Goal: Task Accomplishment & Management: Complete application form

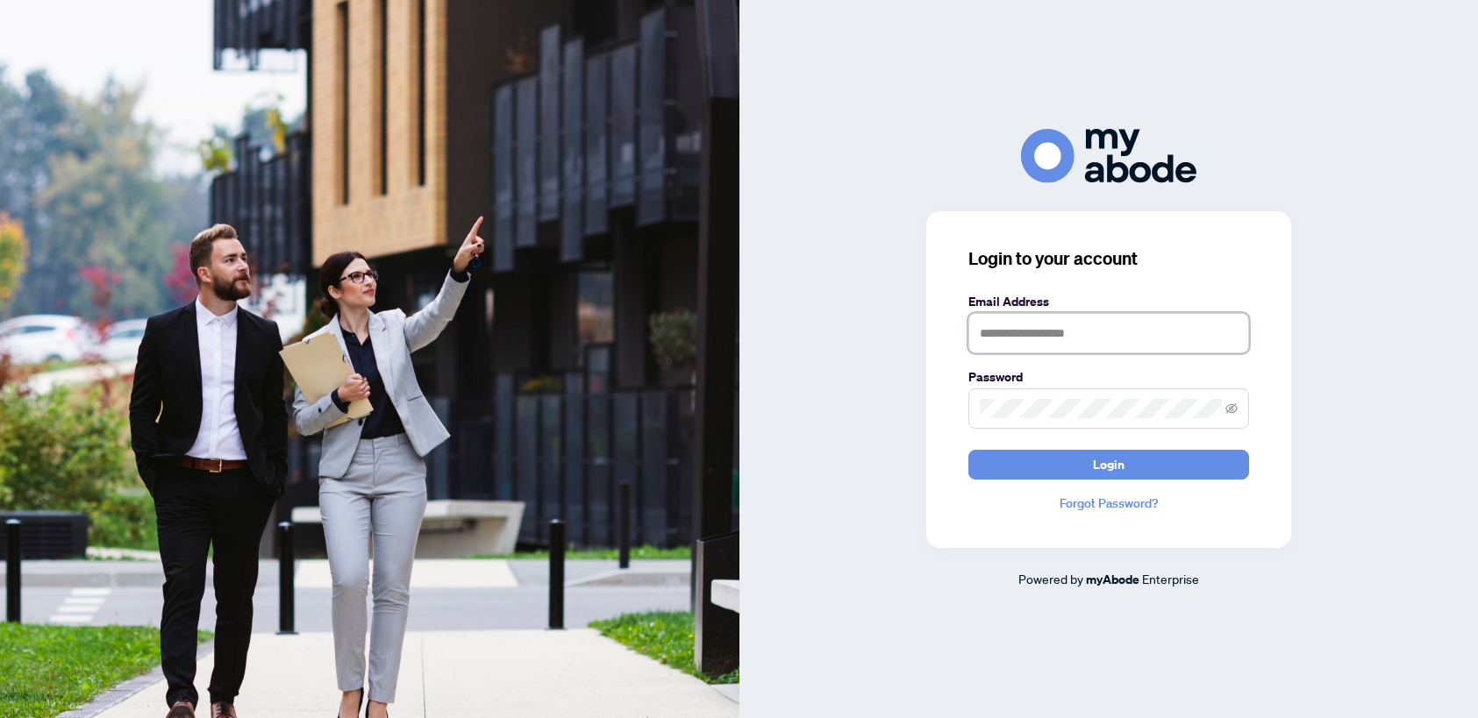
click at [1075, 332] on input "text" at bounding box center [1108, 333] width 281 height 40
type input "**********"
click at [1233, 412] on icon "eye-invisible" at bounding box center [1231, 408] width 12 height 11
click at [1110, 468] on span "Login" at bounding box center [1109, 465] width 32 height 28
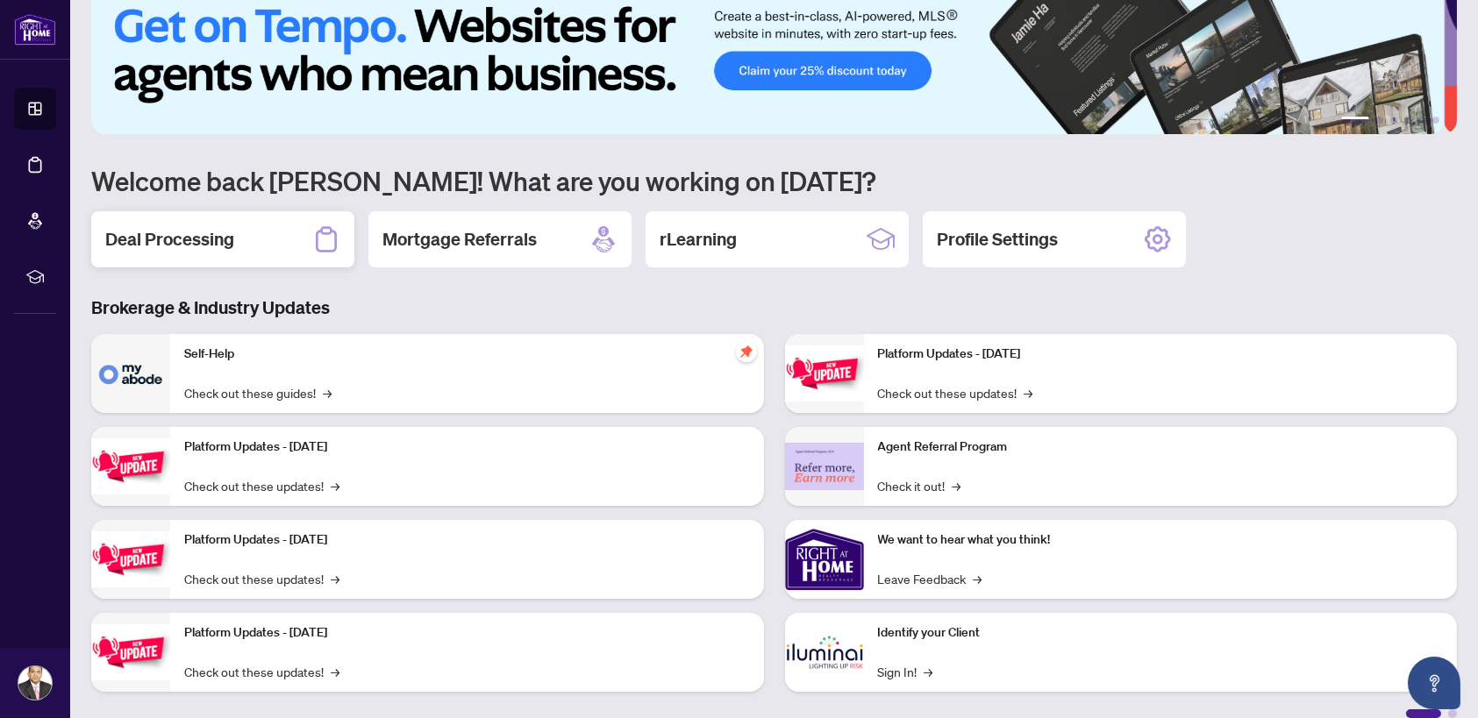
scroll to position [53, 0]
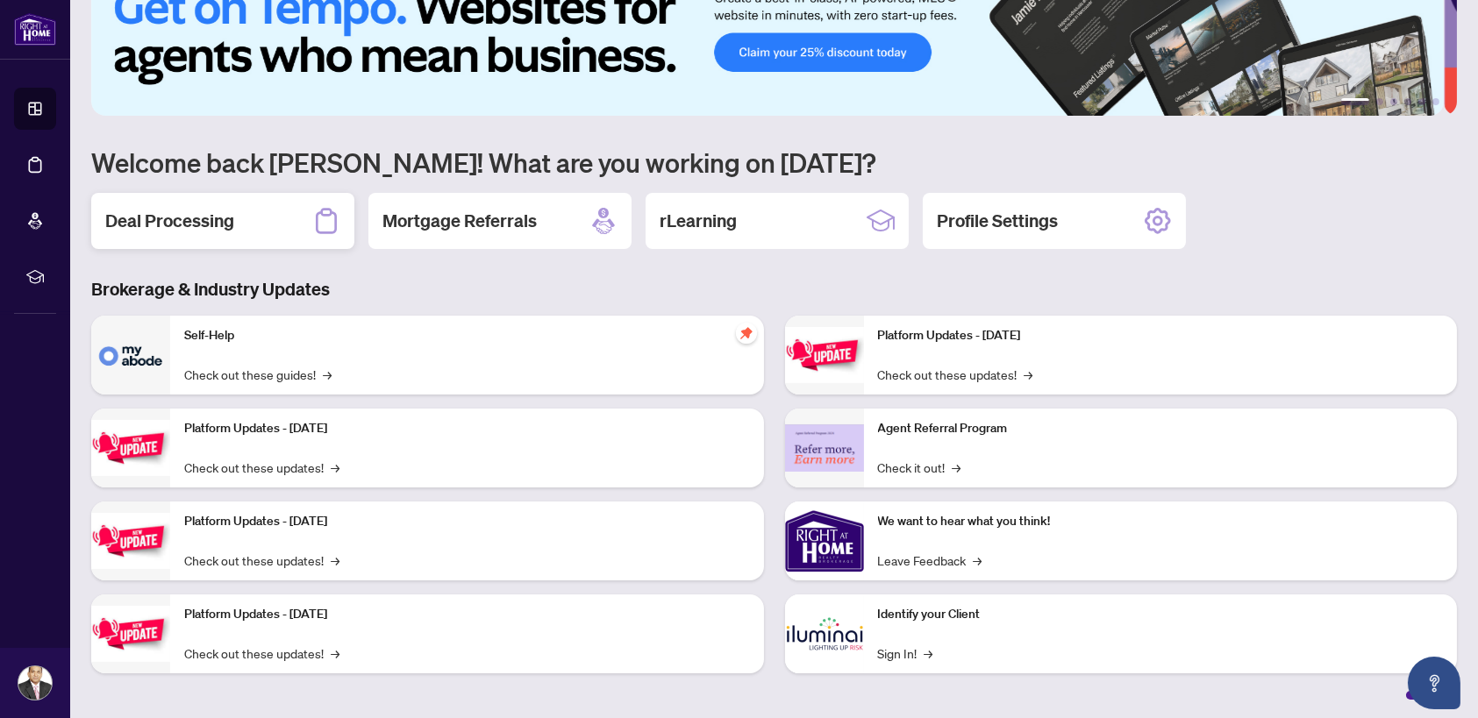
click at [203, 224] on h2 "Deal Processing" at bounding box center [169, 221] width 129 height 25
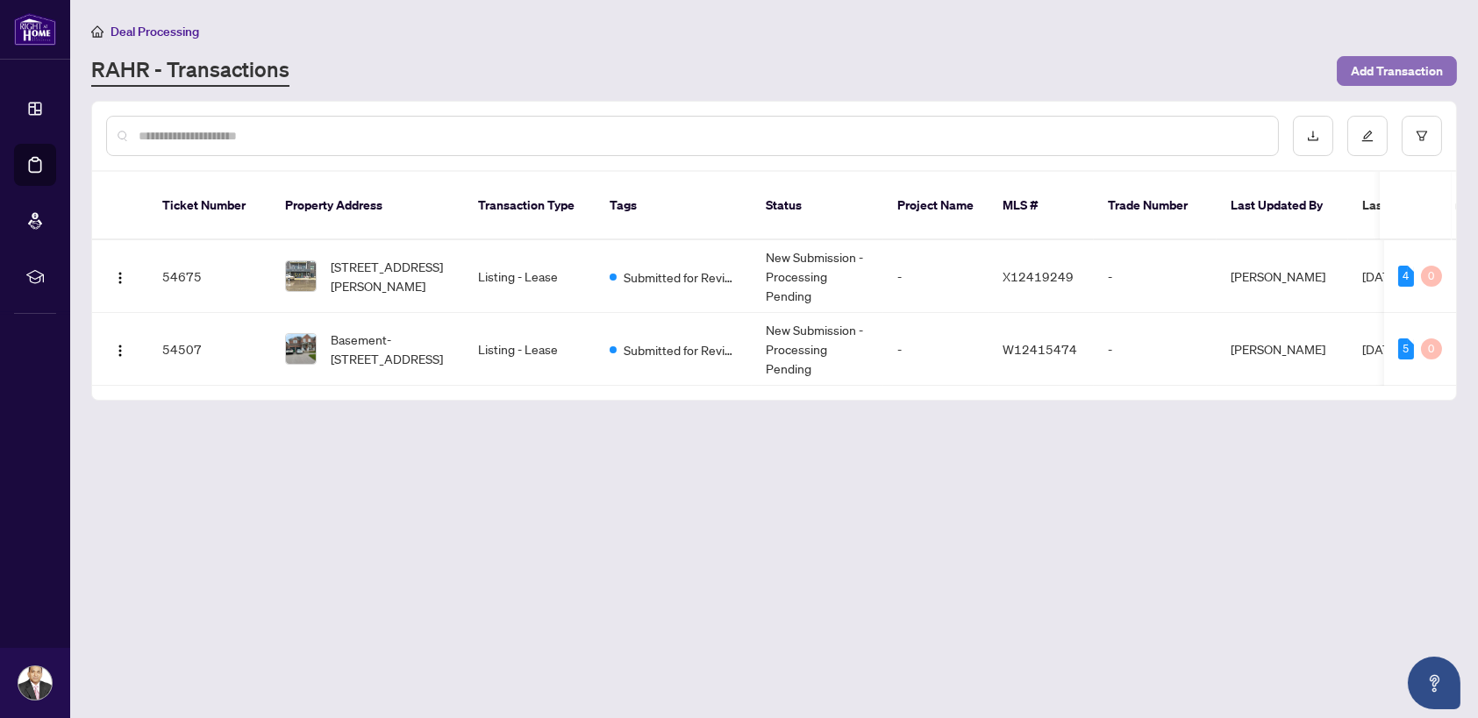
click at [1384, 76] on span "Add Transaction" at bounding box center [1397, 71] width 92 height 28
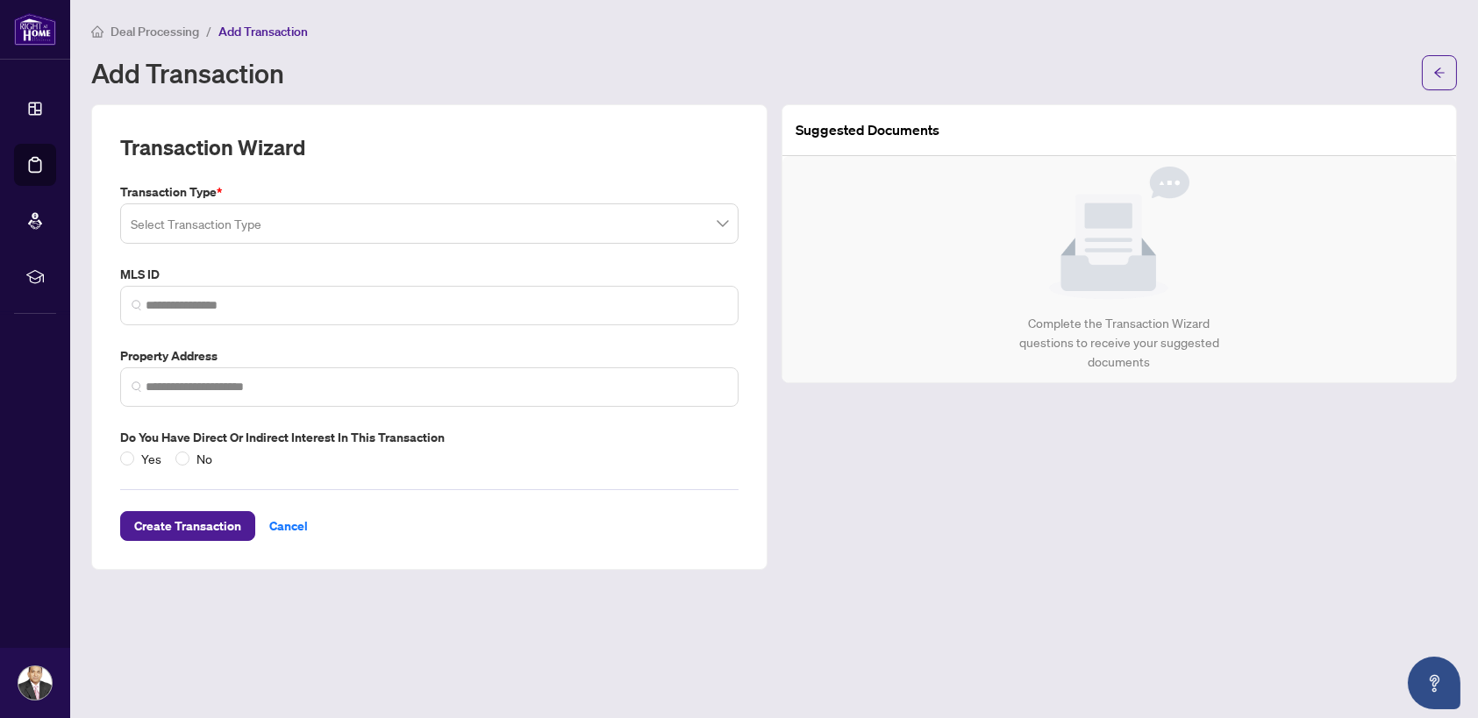
click at [194, 224] on input "search" at bounding box center [422, 226] width 582 height 39
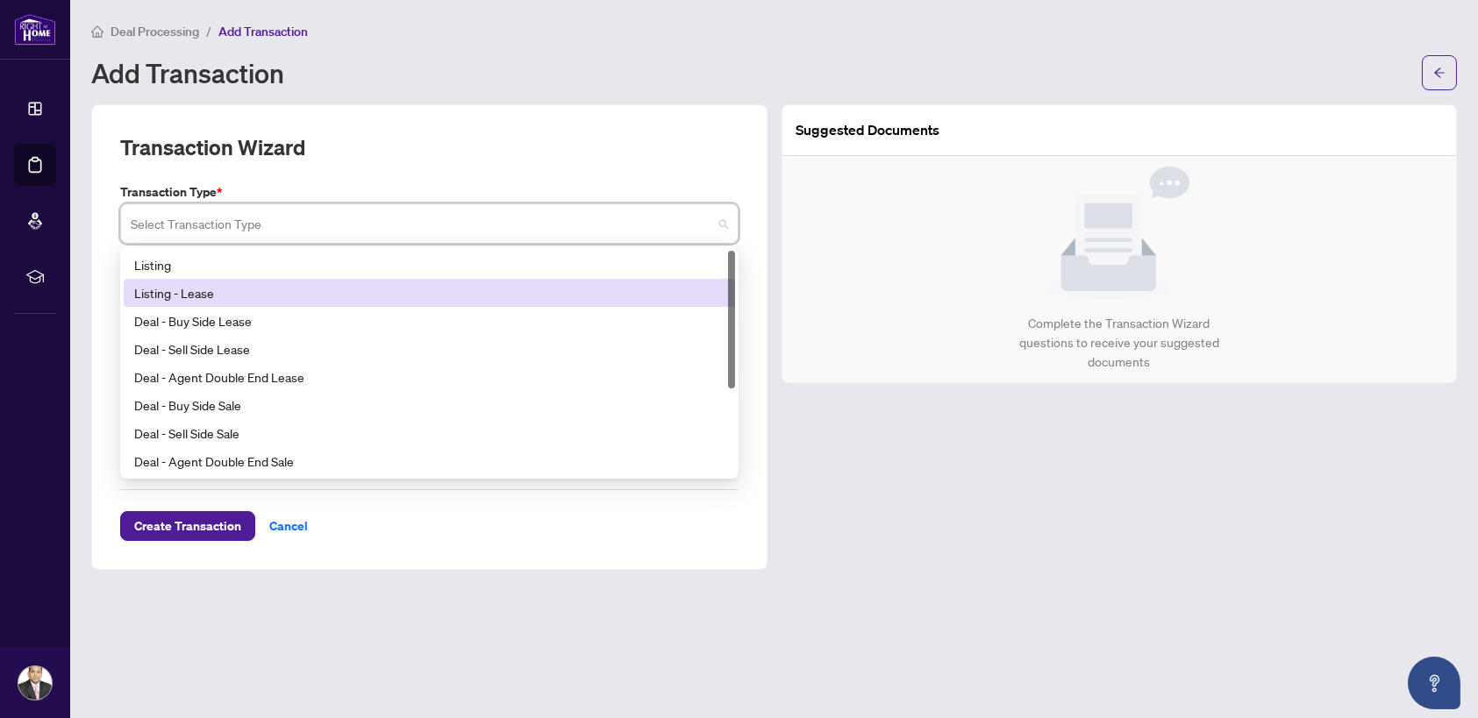
click at [171, 291] on div "Listing - Lease" at bounding box center [429, 292] width 590 height 19
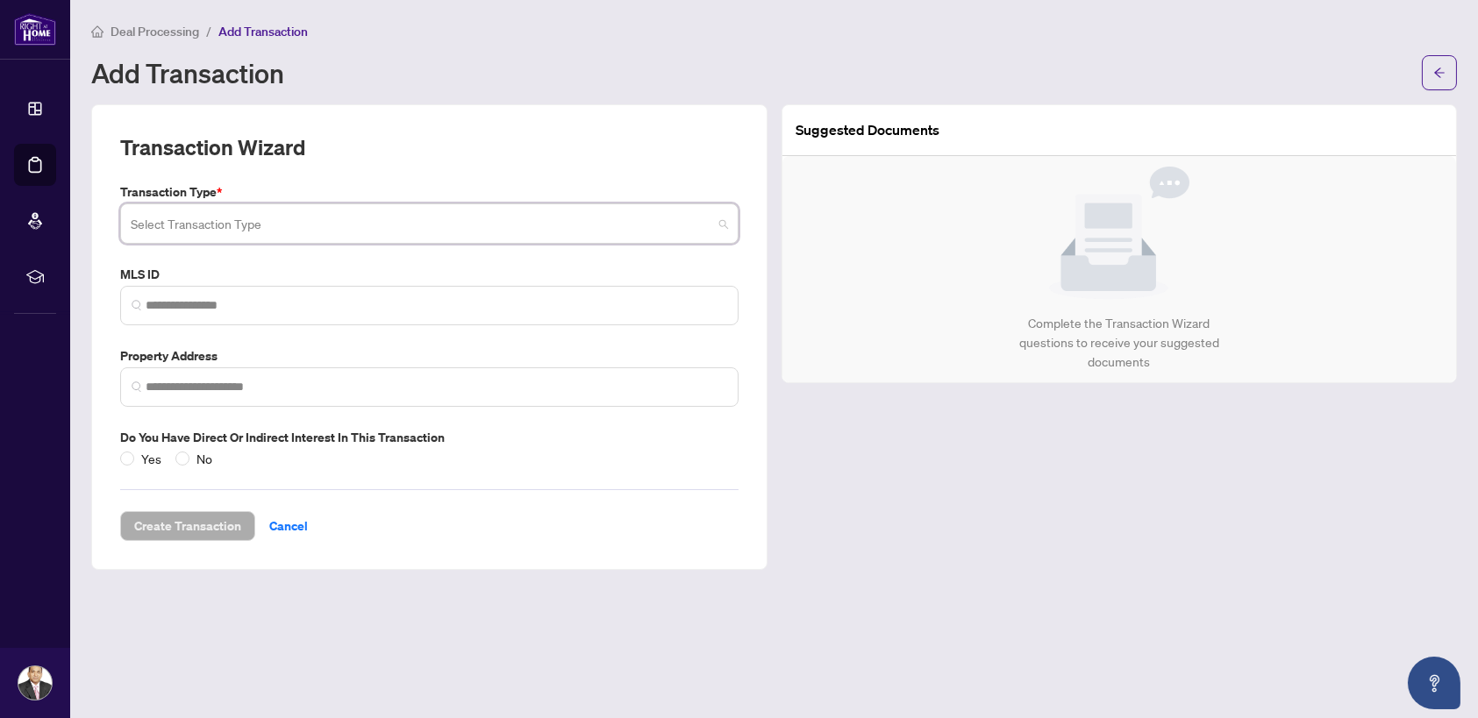
click at [210, 224] on input "search" at bounding box center [422, 226] width 582 height 39
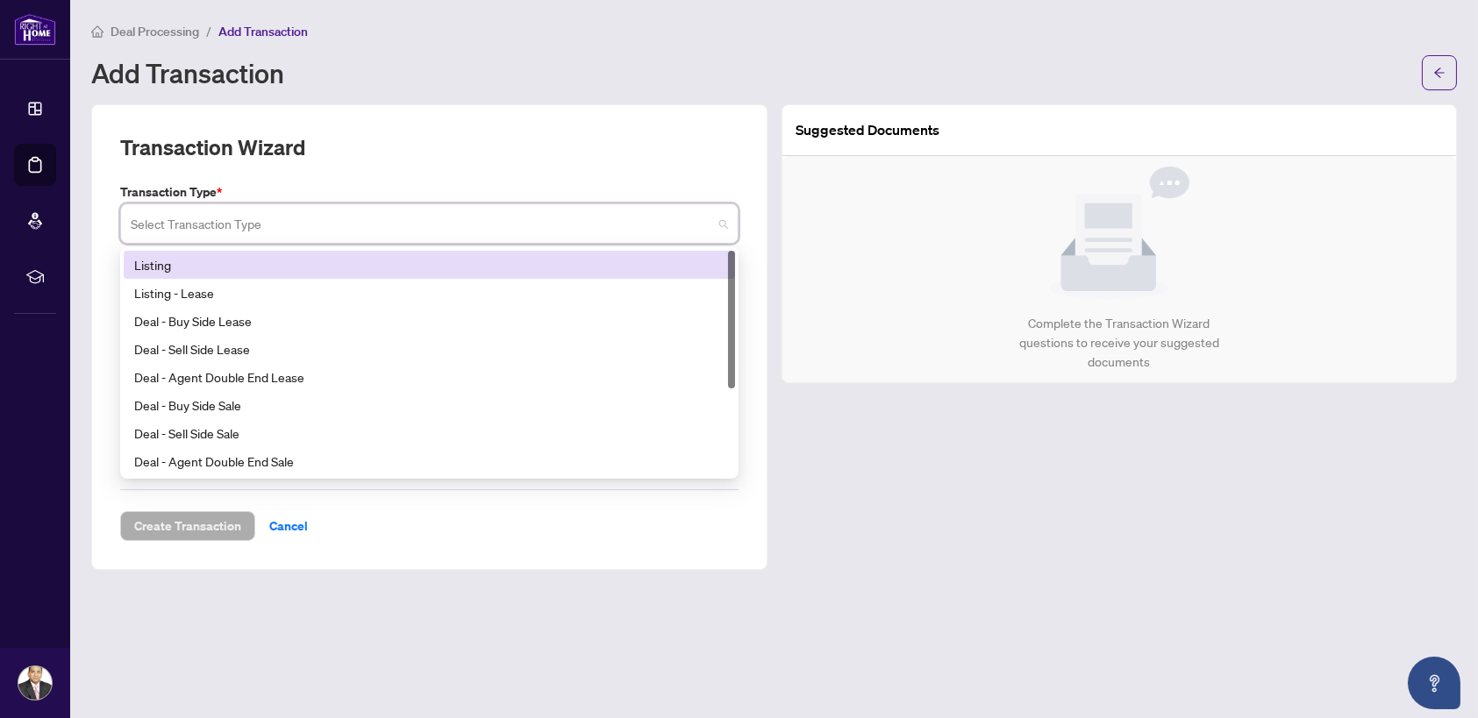
click at [167, 266] on div "Listing" at bounding box center [429, 264] width 590 height 19
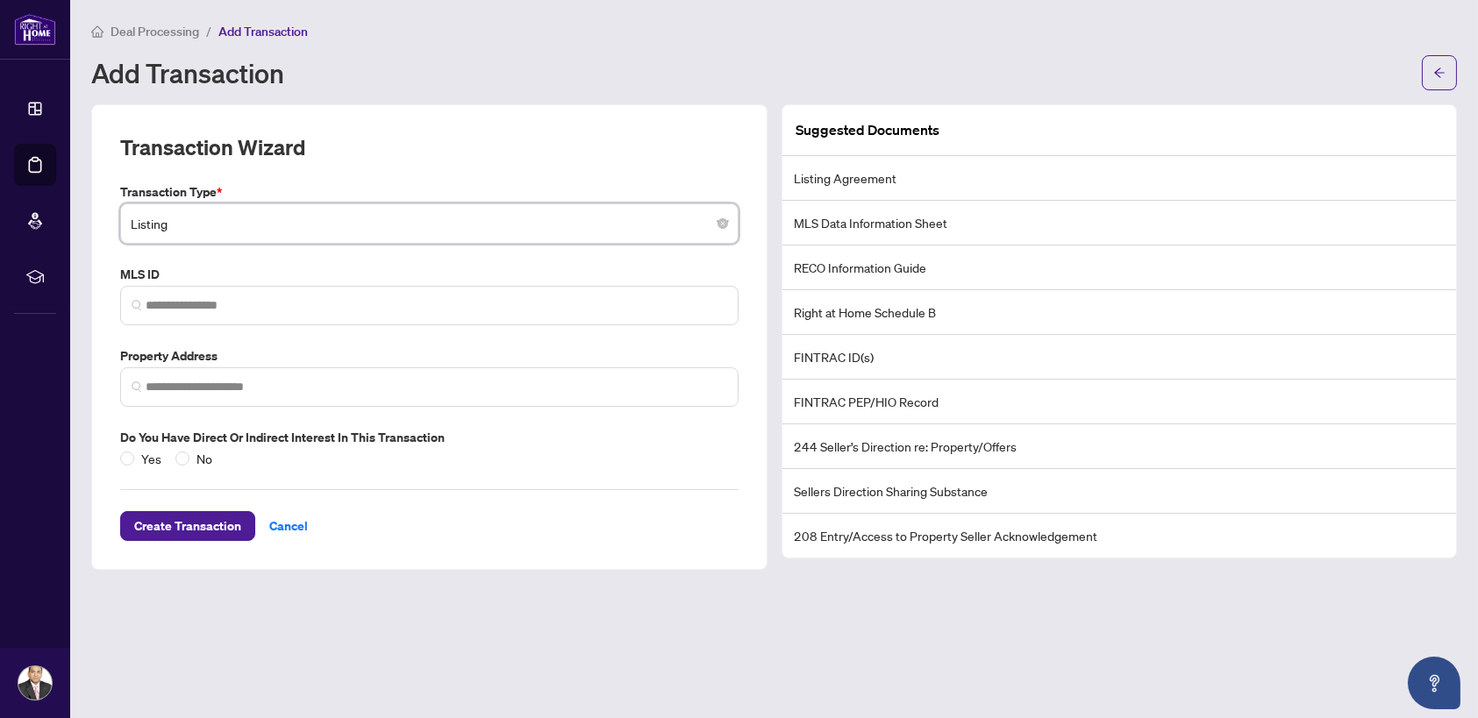
click at [328, 225] on span "Listing" at bounding box center [429, 223] width 597 height 33
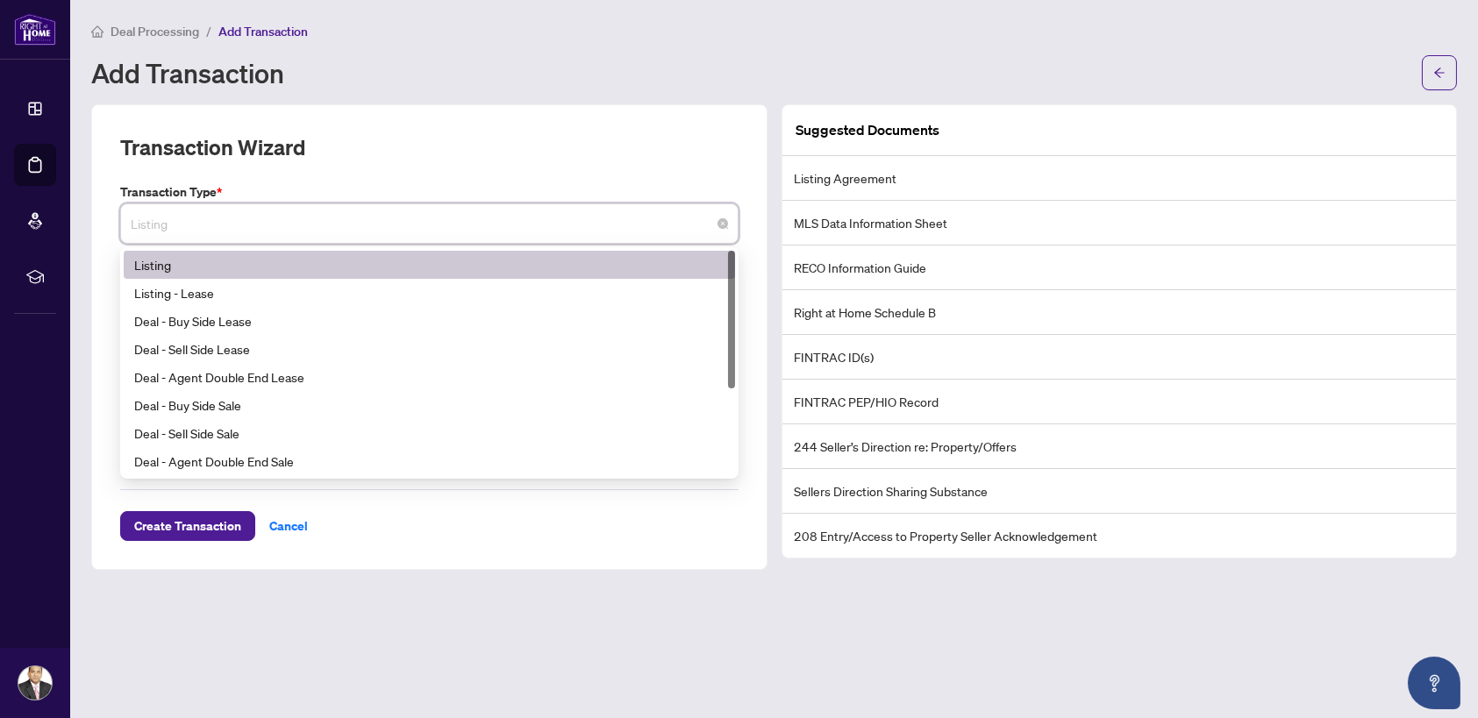
click at [154, 268] on div "Listing" at bounding box center [429, 264] width 590 height 19
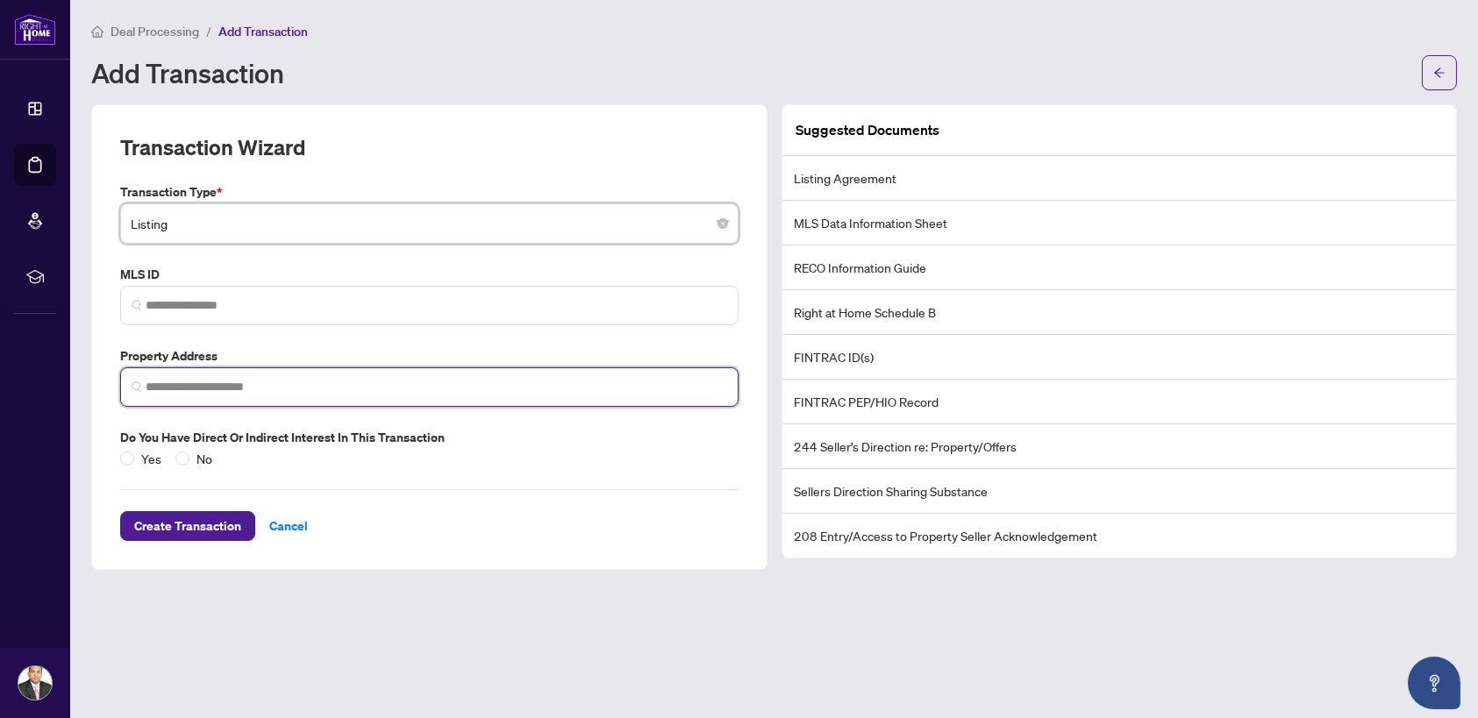
click at [226, 386] on input "search" at bounding box center [437, 387] width 582 height 18
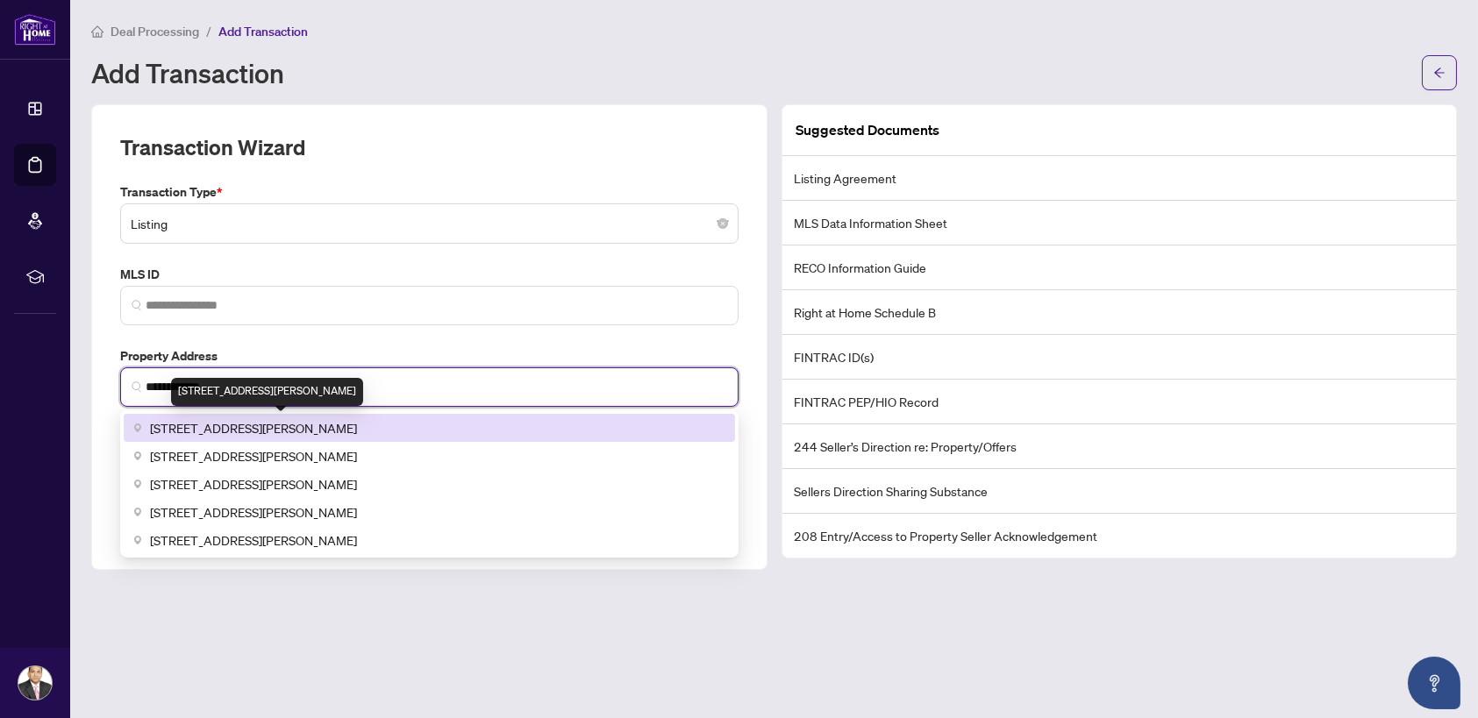
click at [323, 425] on span "[STREET_ADDRESS][PERSON_NAME]" at bounding box center [253, 427] width 207 height 19
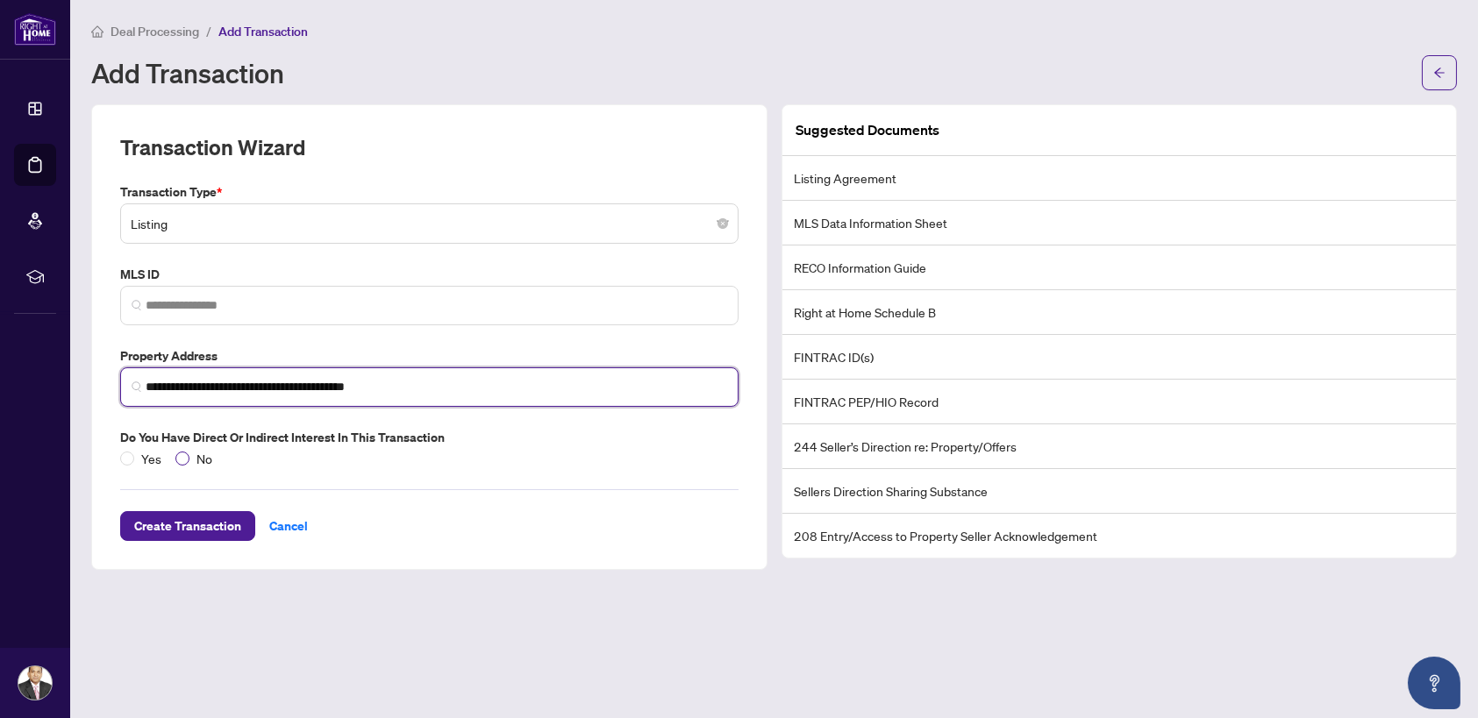
type input "**********"
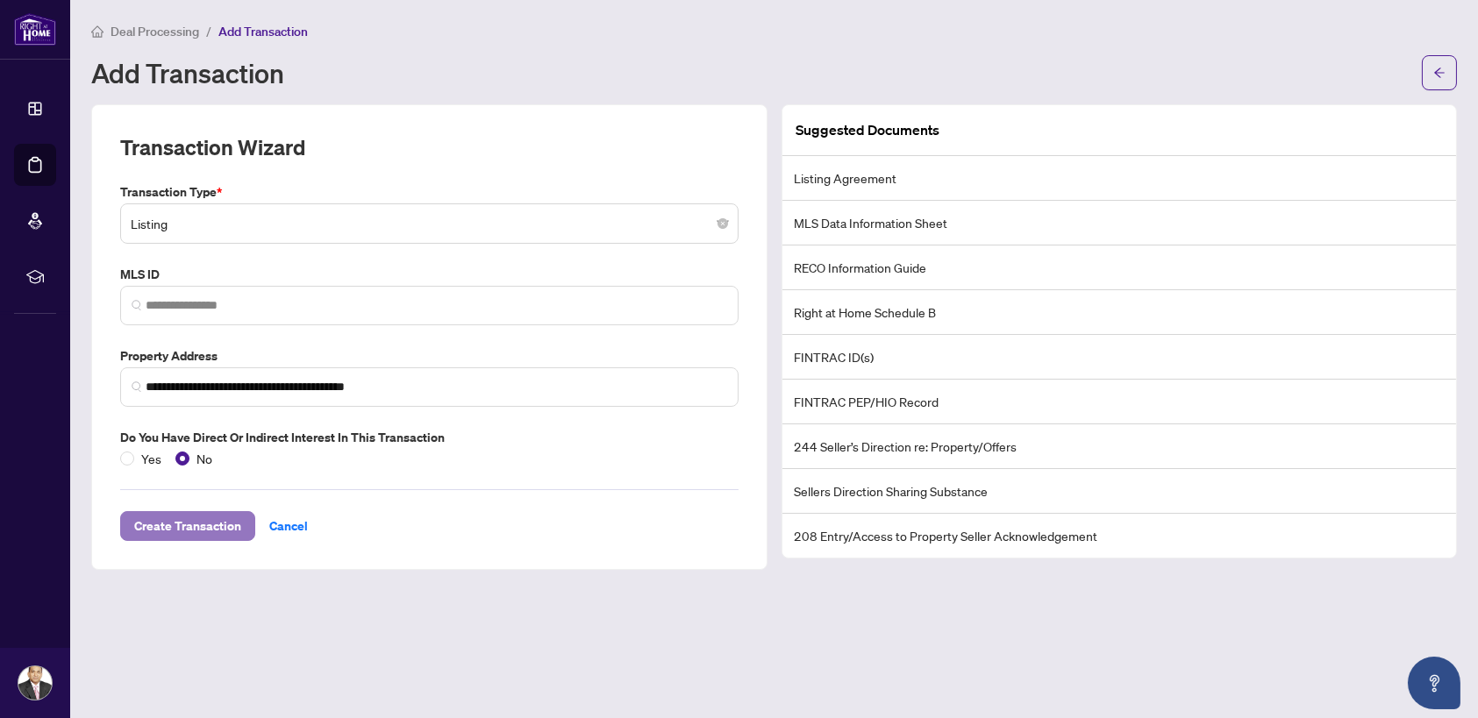
click at [213, 523] on span "Create Transaction" at bounding box center [187, 526] width 107 height 28
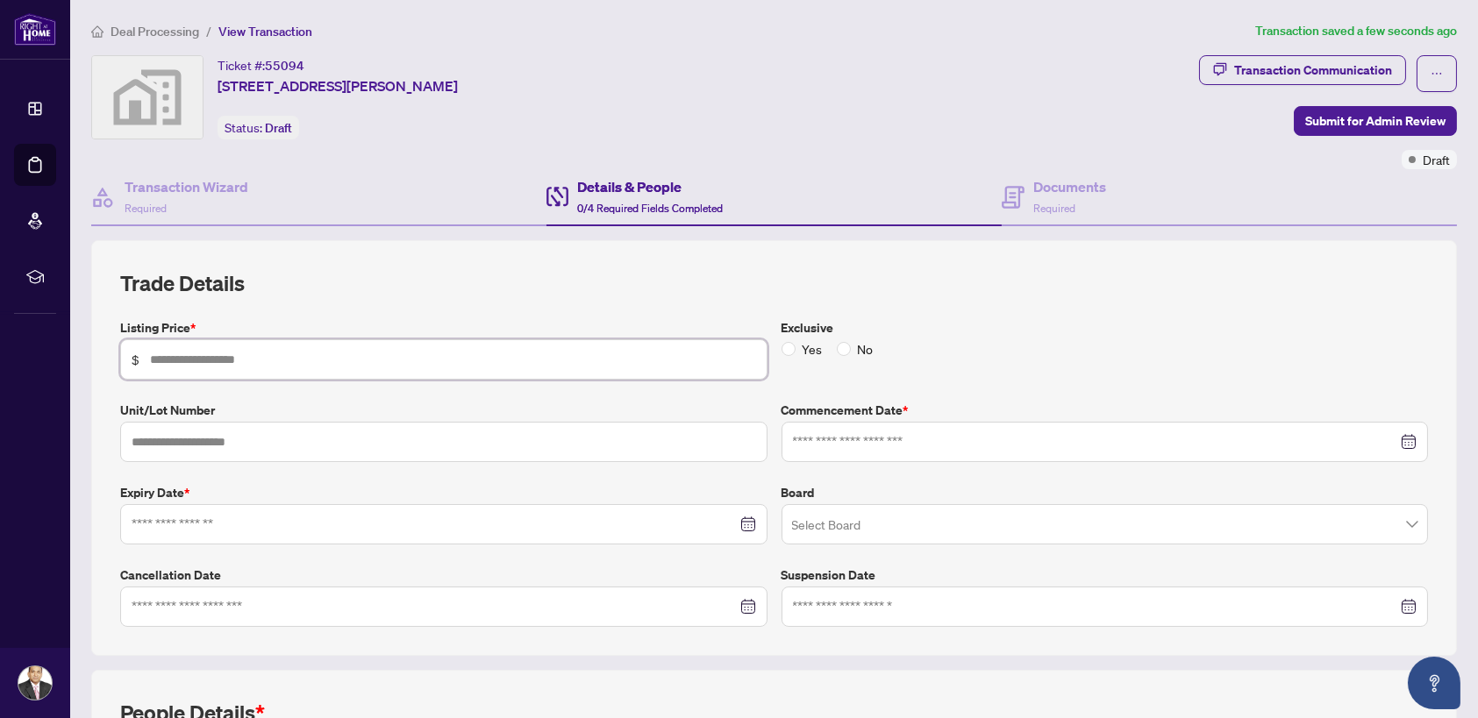
click at [361, 351] on input "text" at bounding box center [453, 359] width 606 height 19
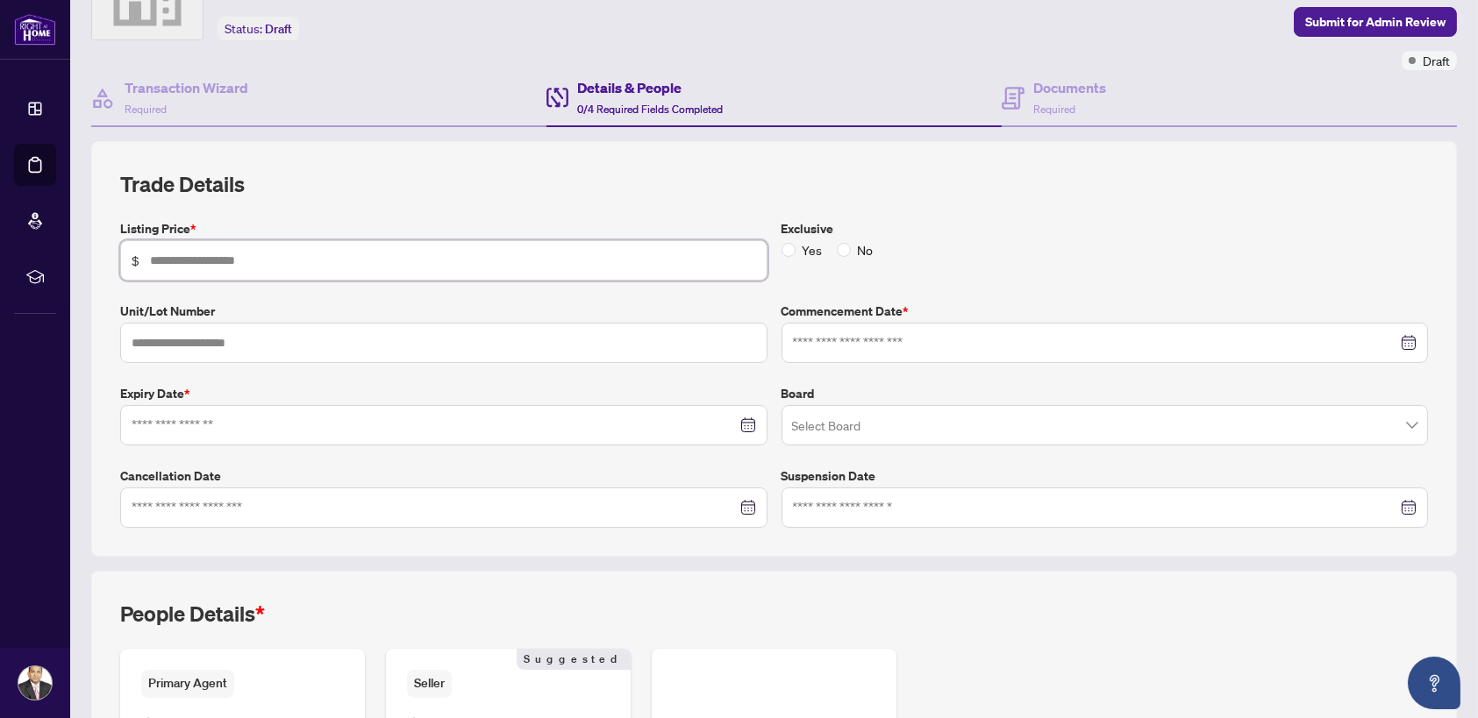
scroll to position [88, 0]
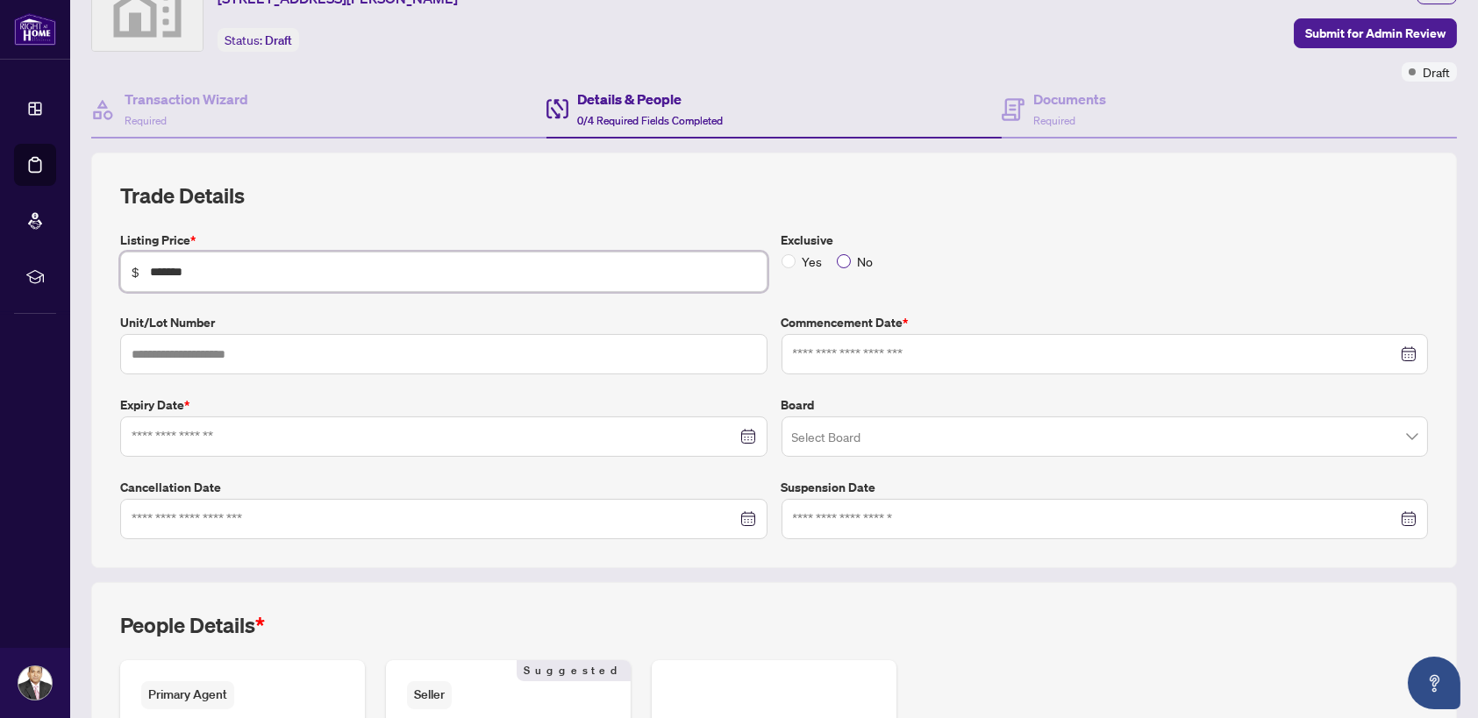
type input "*******"
click at [182, 354] on input "text" at bounding box center [443, 354] width 647 height 40
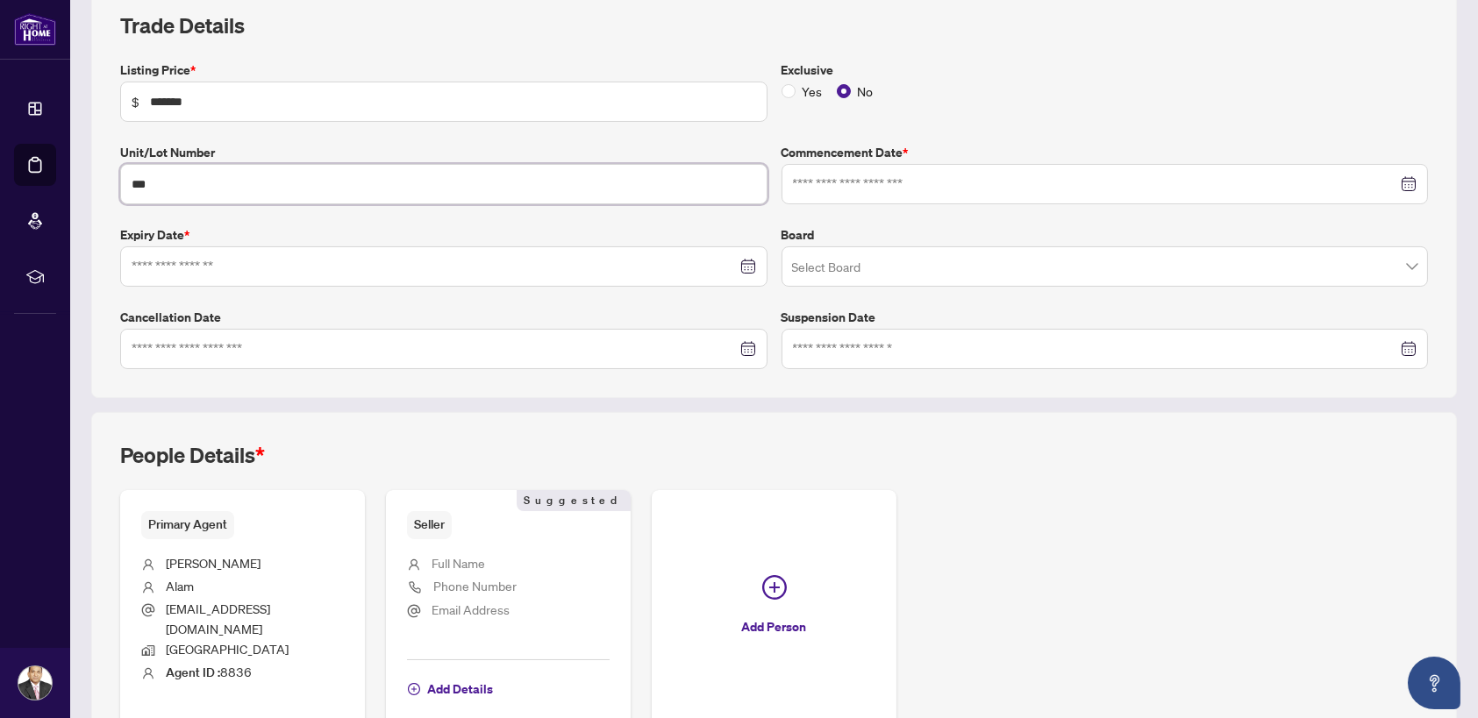
scroll to position [263, 0]
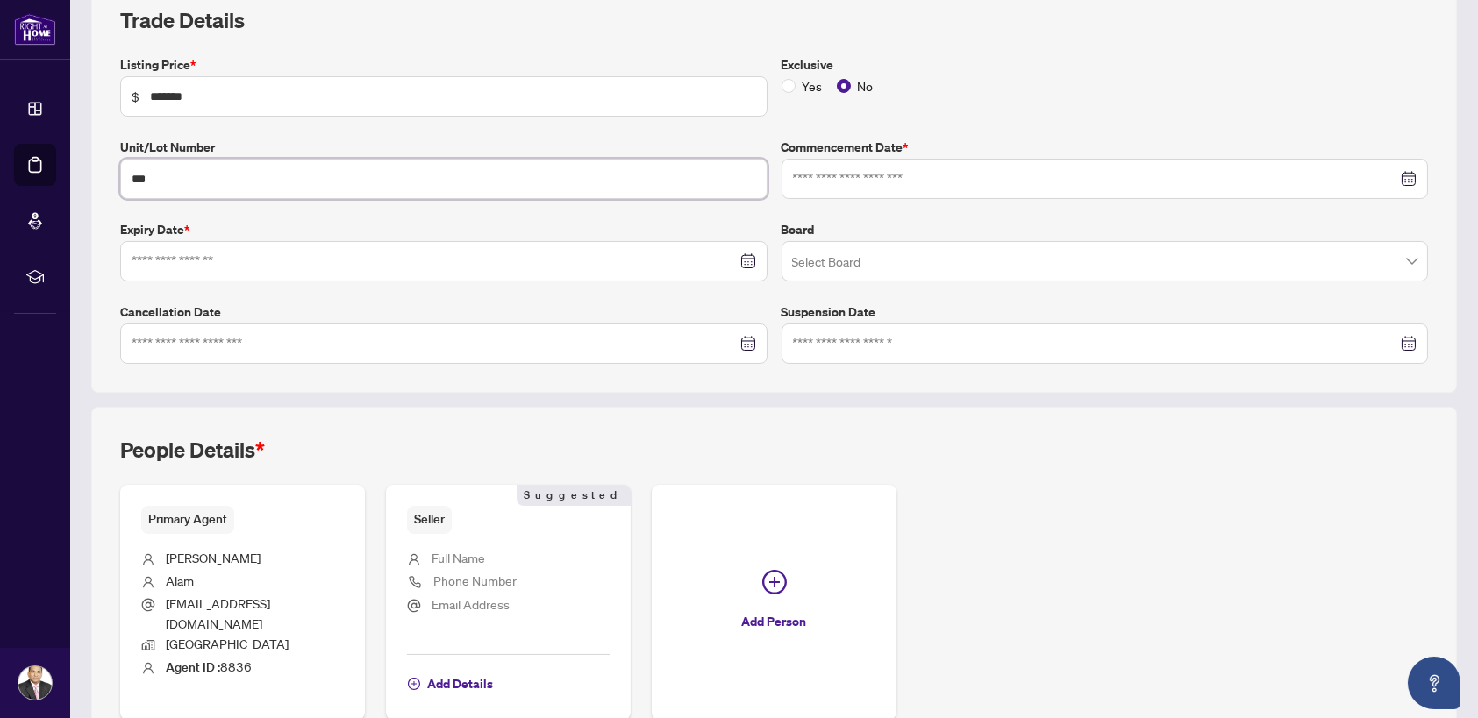
type input "***"
click at [165, 258] on input at bounding box center [434, 261] width 605 height 19
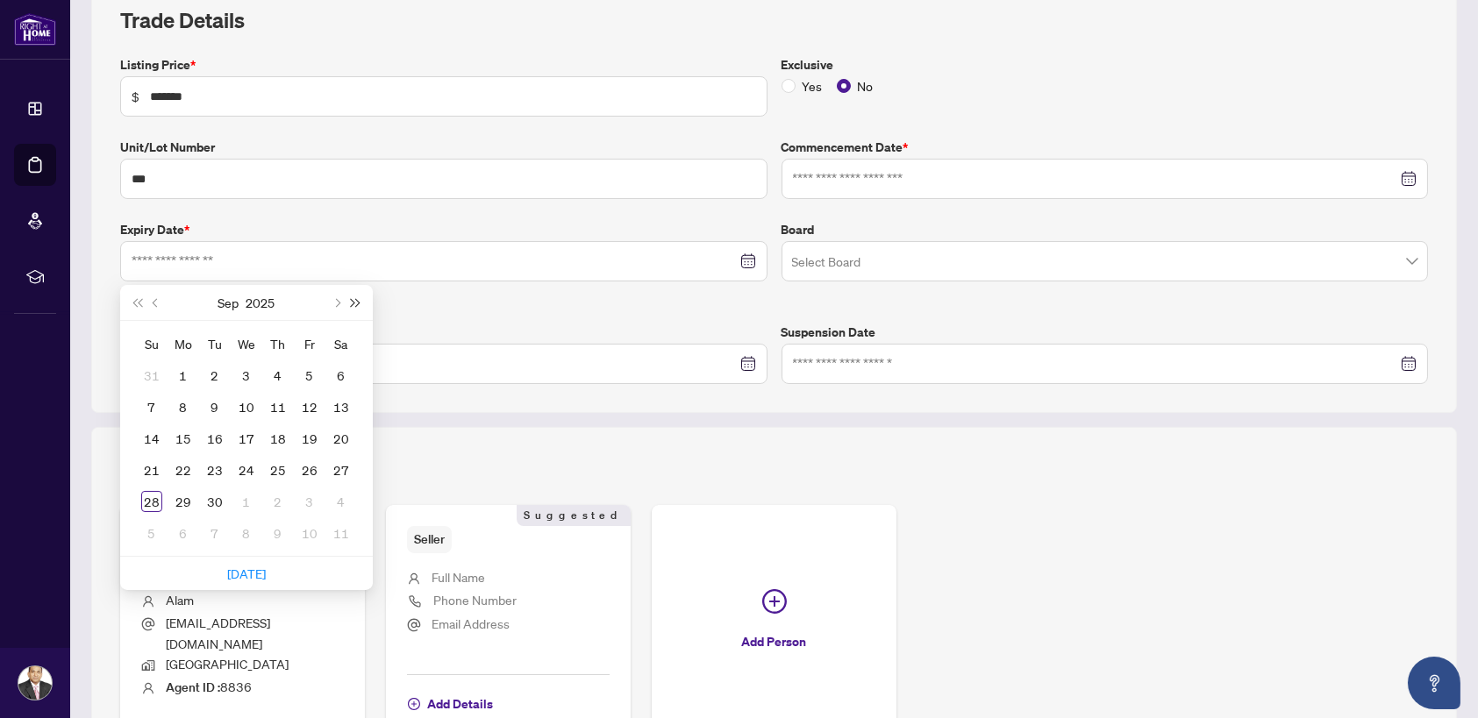
click at [346, 304] on button "Next year (Control + right)" at bounding box center [355, 302] width 19 height 35
click at [136, 302] on span "Last year (Control + left)" at bounding box center [136, 302] width 9 height 9
click at [337, 301] on span "Next month (PageDown)" at bounding box center [336, 302] width 9 height 9
click at [155, 307] on button "Previous month (PageUp)" at bounding box center [155, 302] width 19 height 35
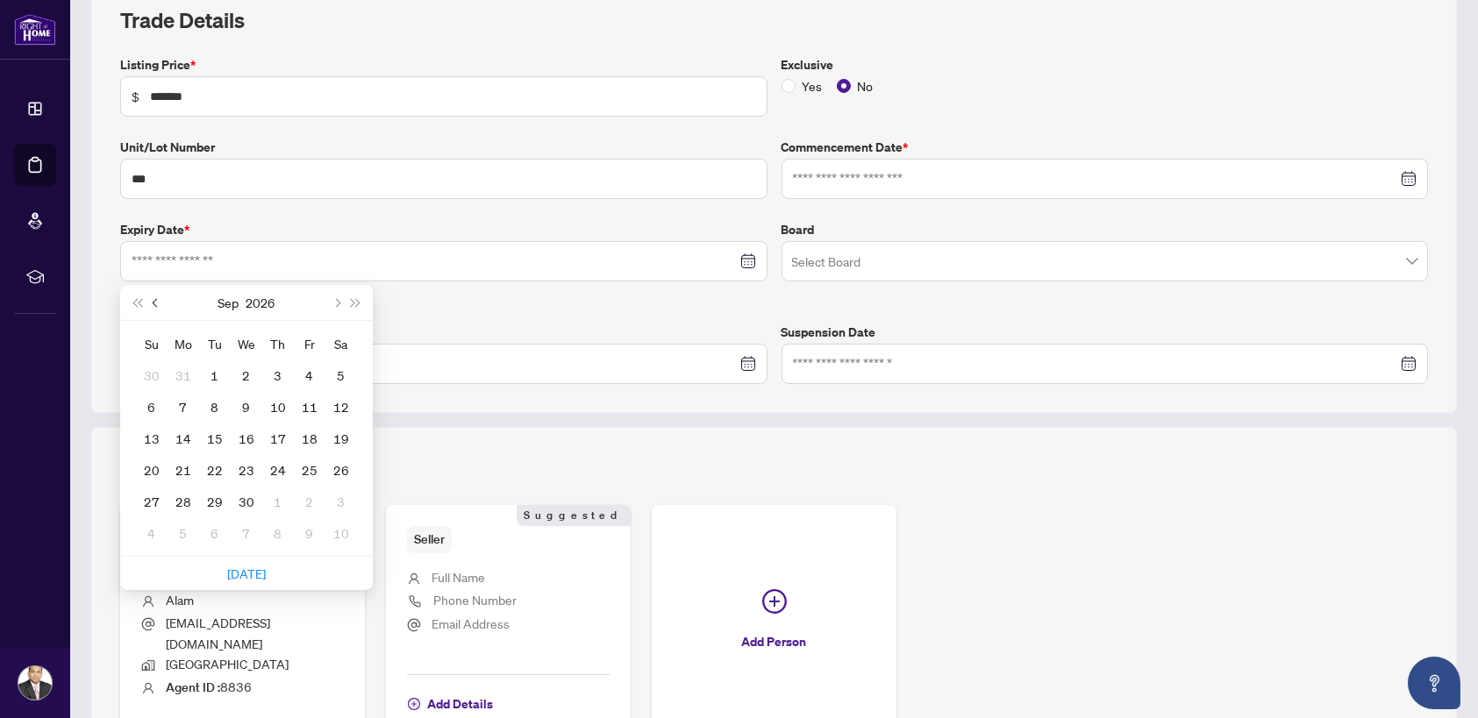
click at [155, 307] on button "Previous month (PageUp)" at bounding box center [155, 302] width 19 height 35
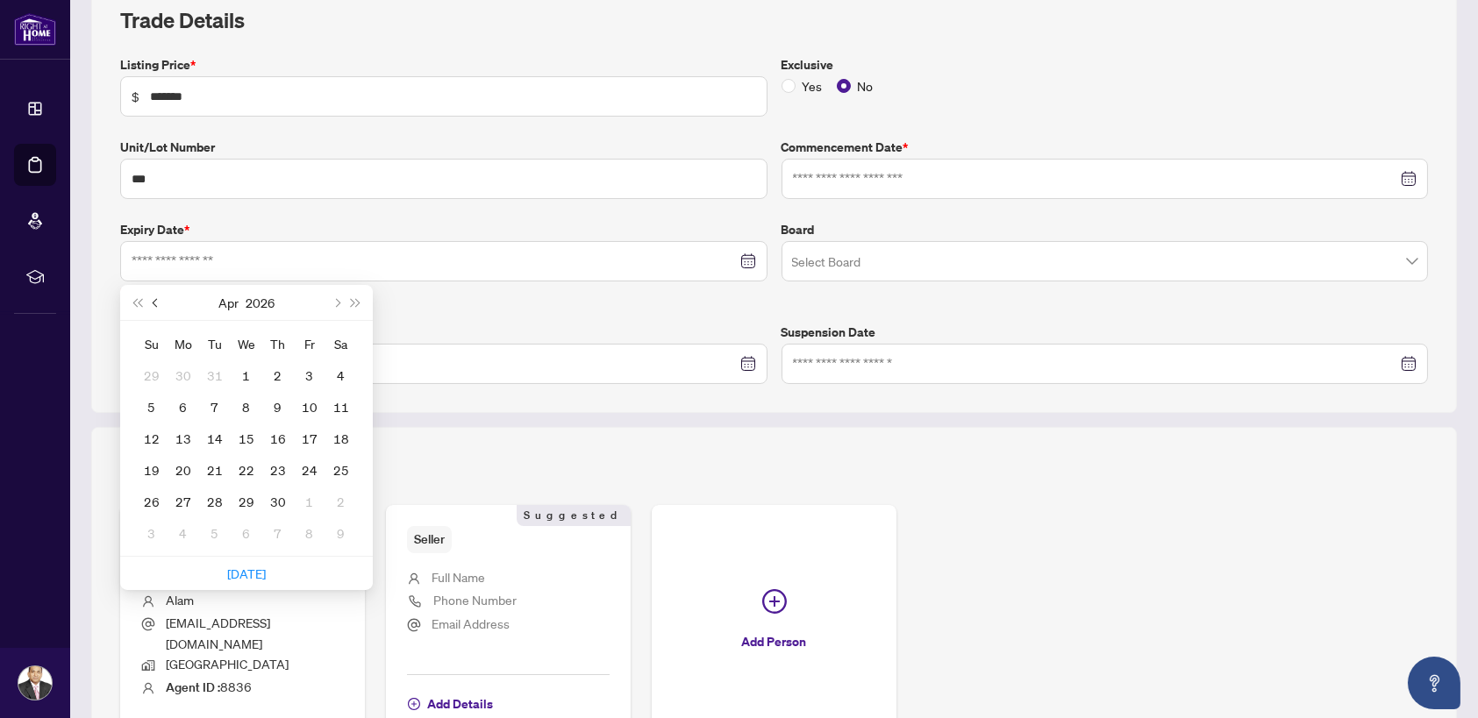
click at [155, 307] on button "Previous month (PageUp)" at bounding box center [155, 302] width 19 height 35
type input "**********"
click at [336, 470] on div "28" at bounding box center [341, 470] width 21 height 21
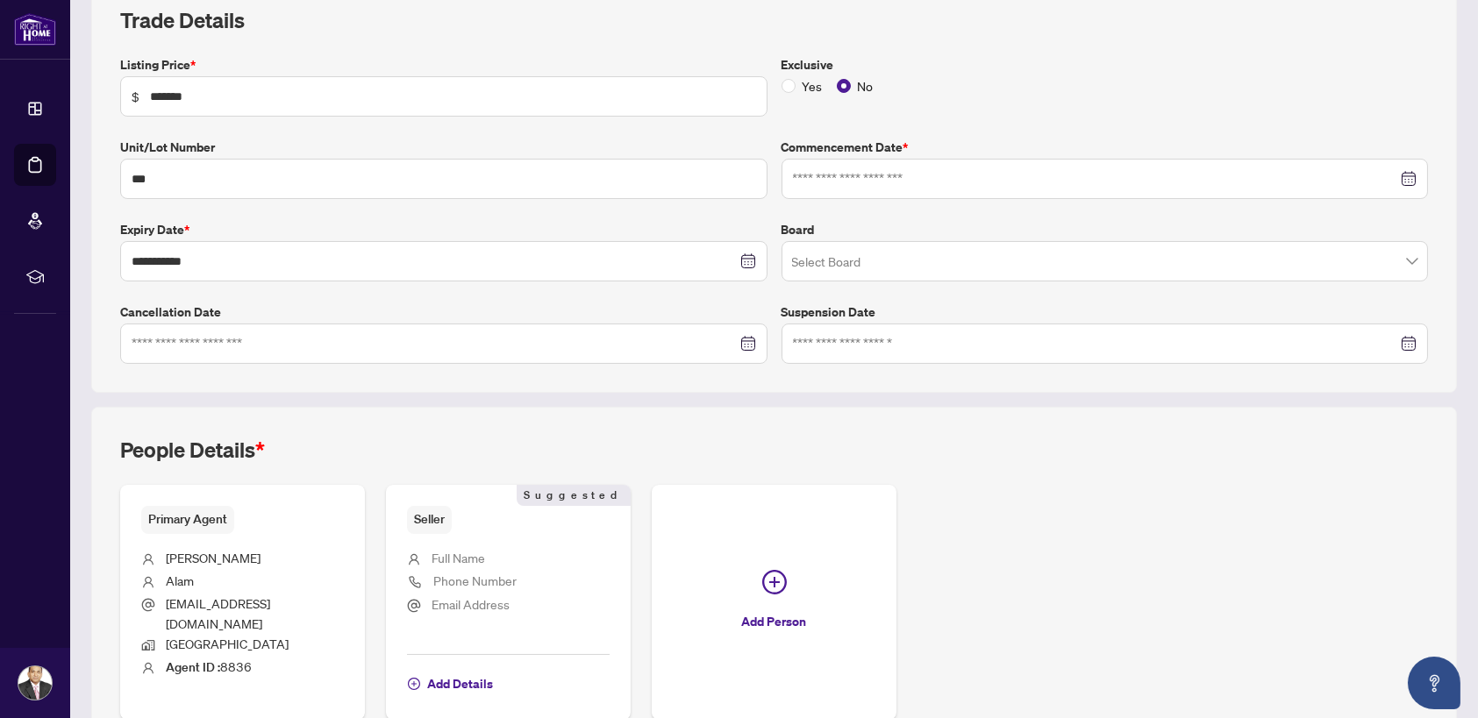
scroll to position [337, 0]
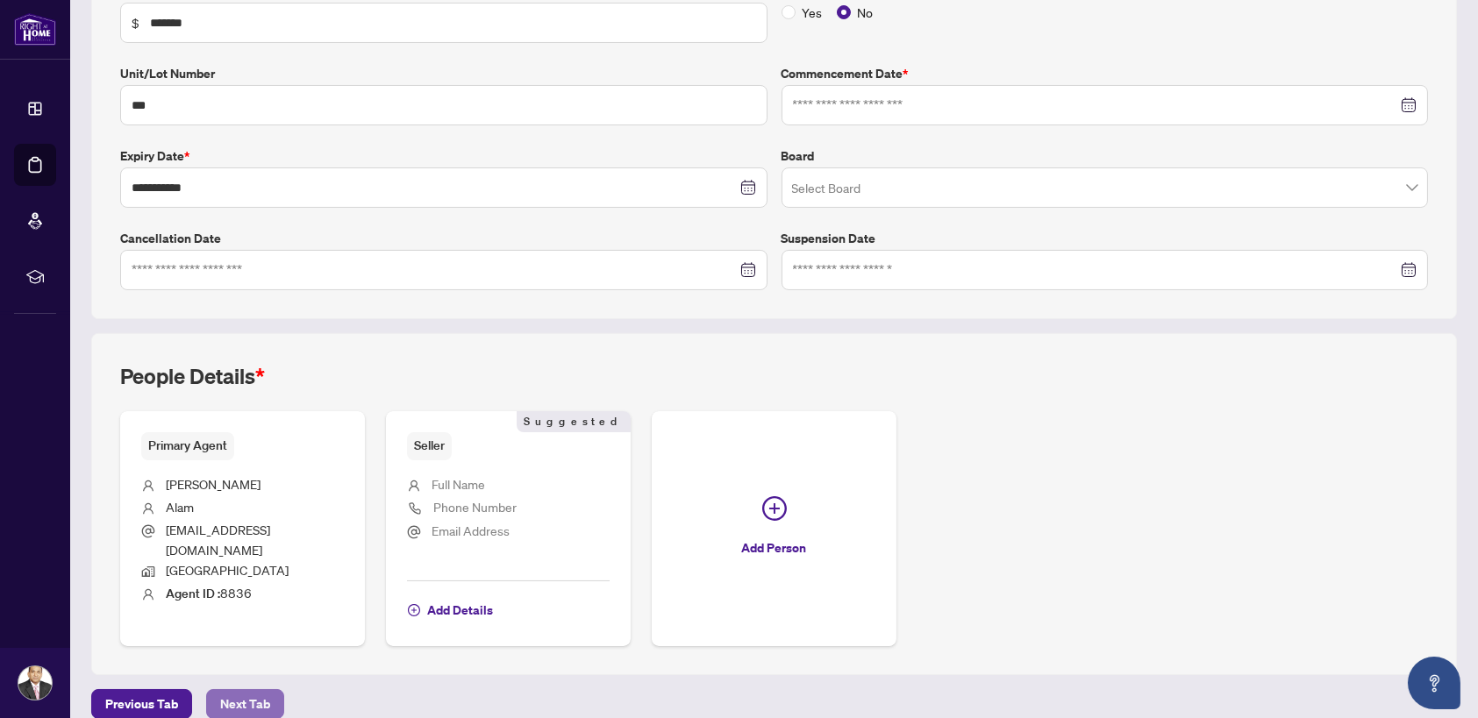
click at [243, 690] on span "Next Tab" at bounding box center [245, 704] width 50 height 28
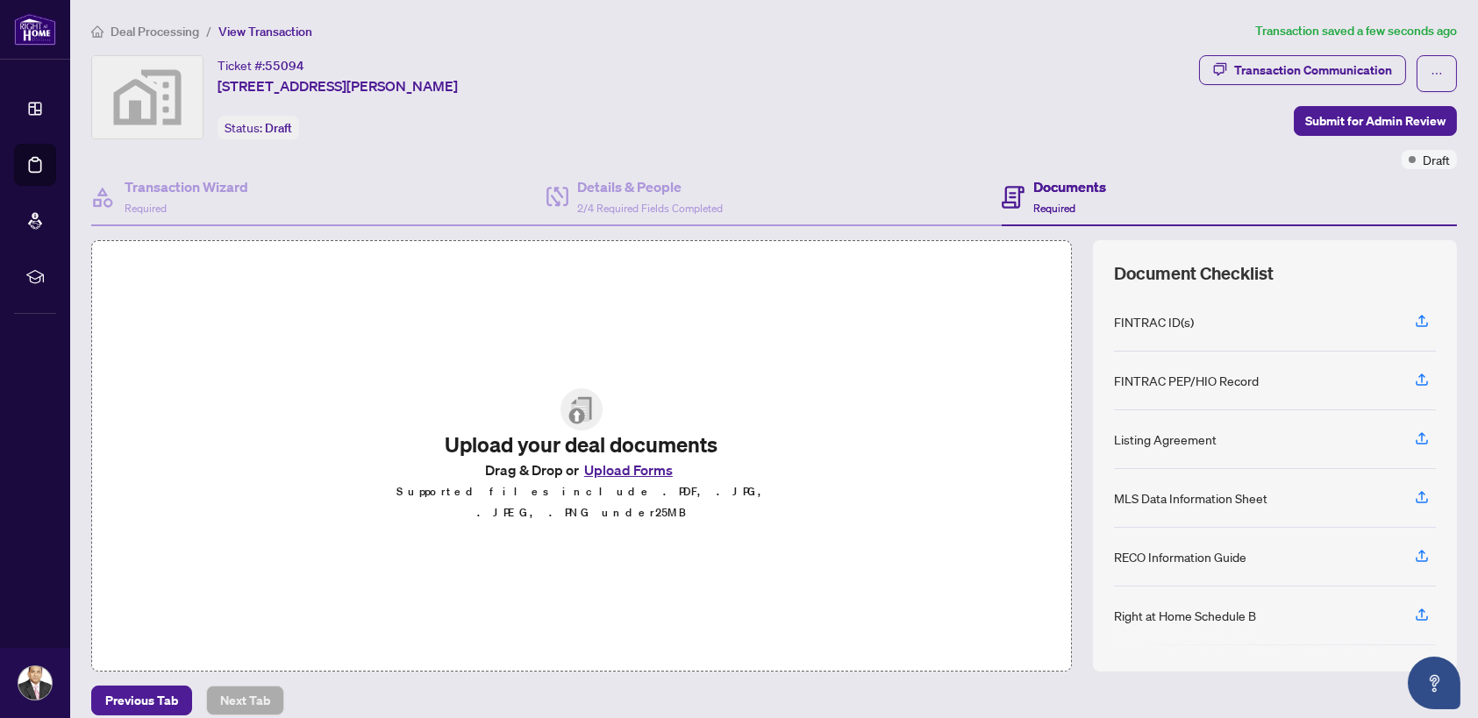
click at [625, 481] on button "Upload Forms" at bounding box center [628, 470] width 99 height 23
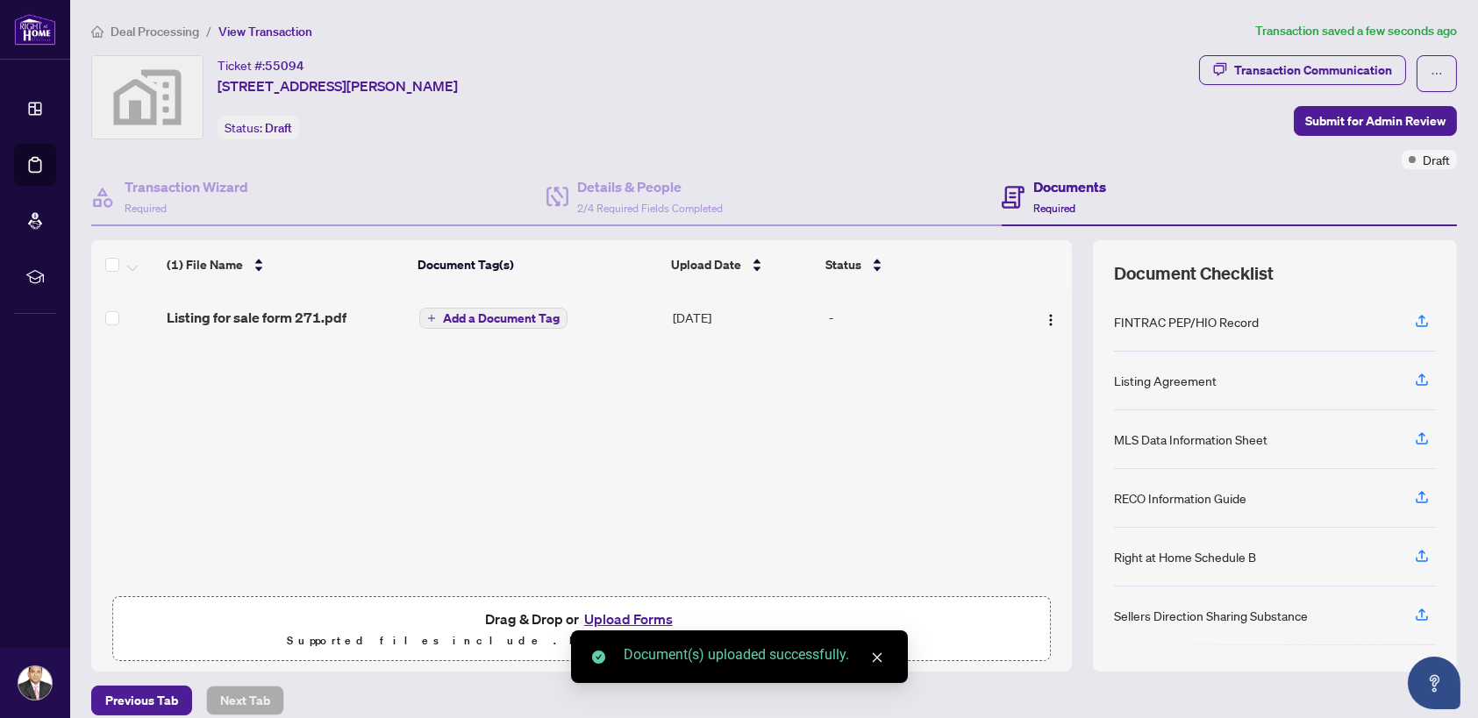
scroll to position [88, 0]
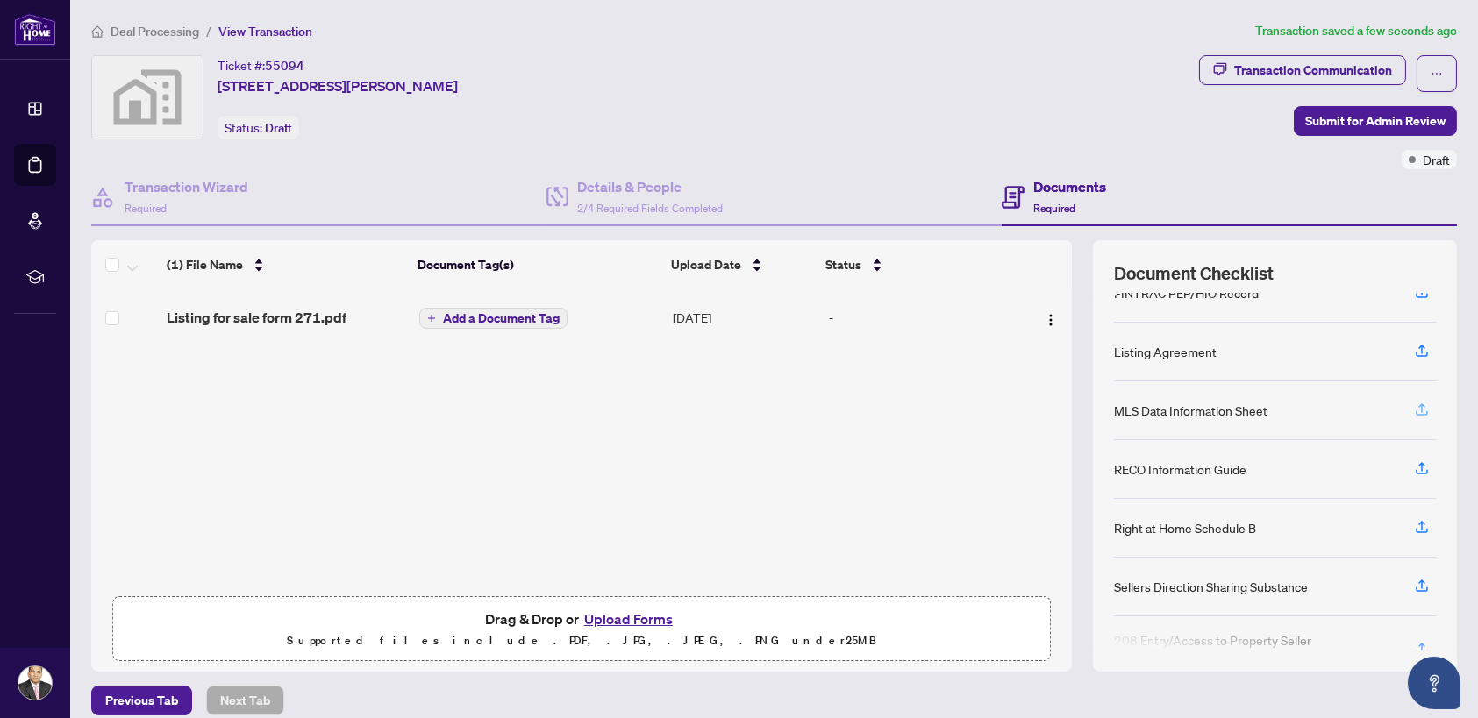
click at [1414, 402] on icon "button" at bounding box center [1422, 410] width 16 height 16
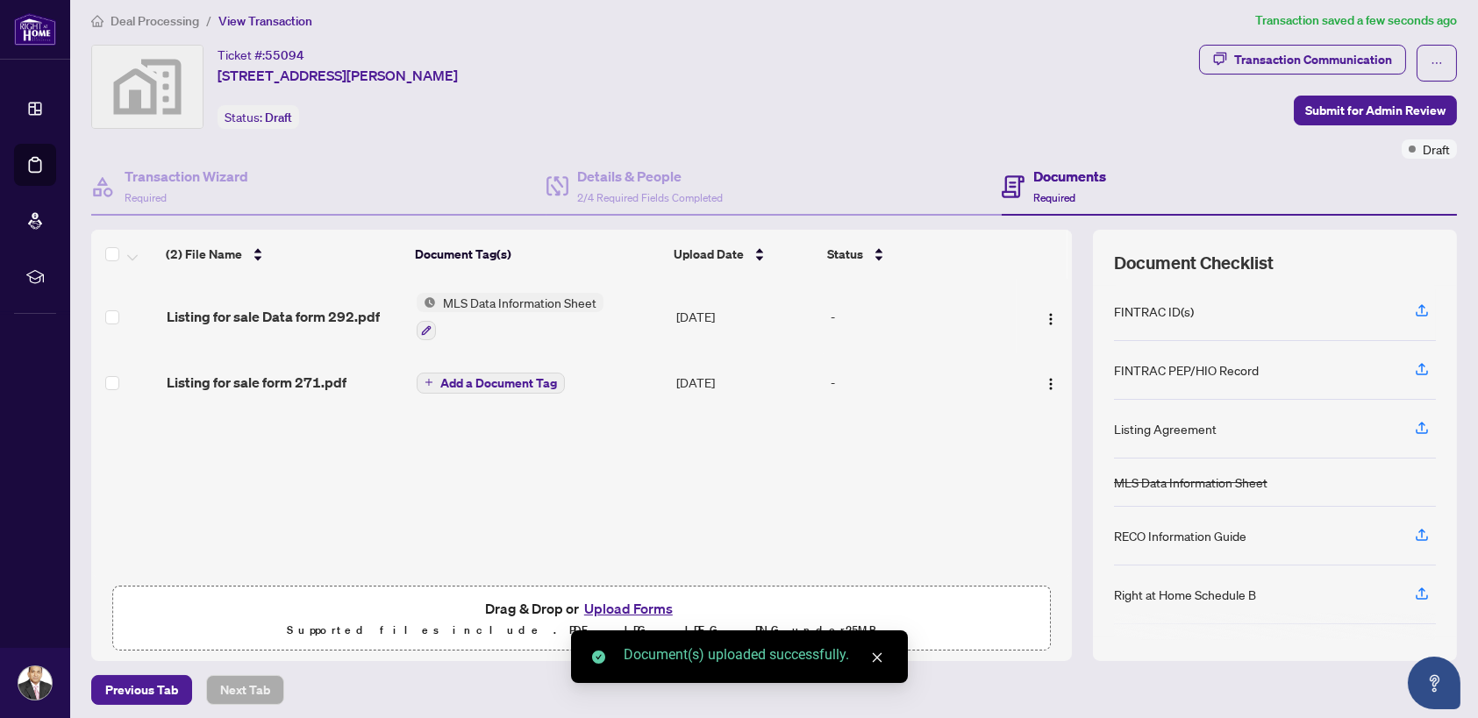
scroll to position [16, 0]
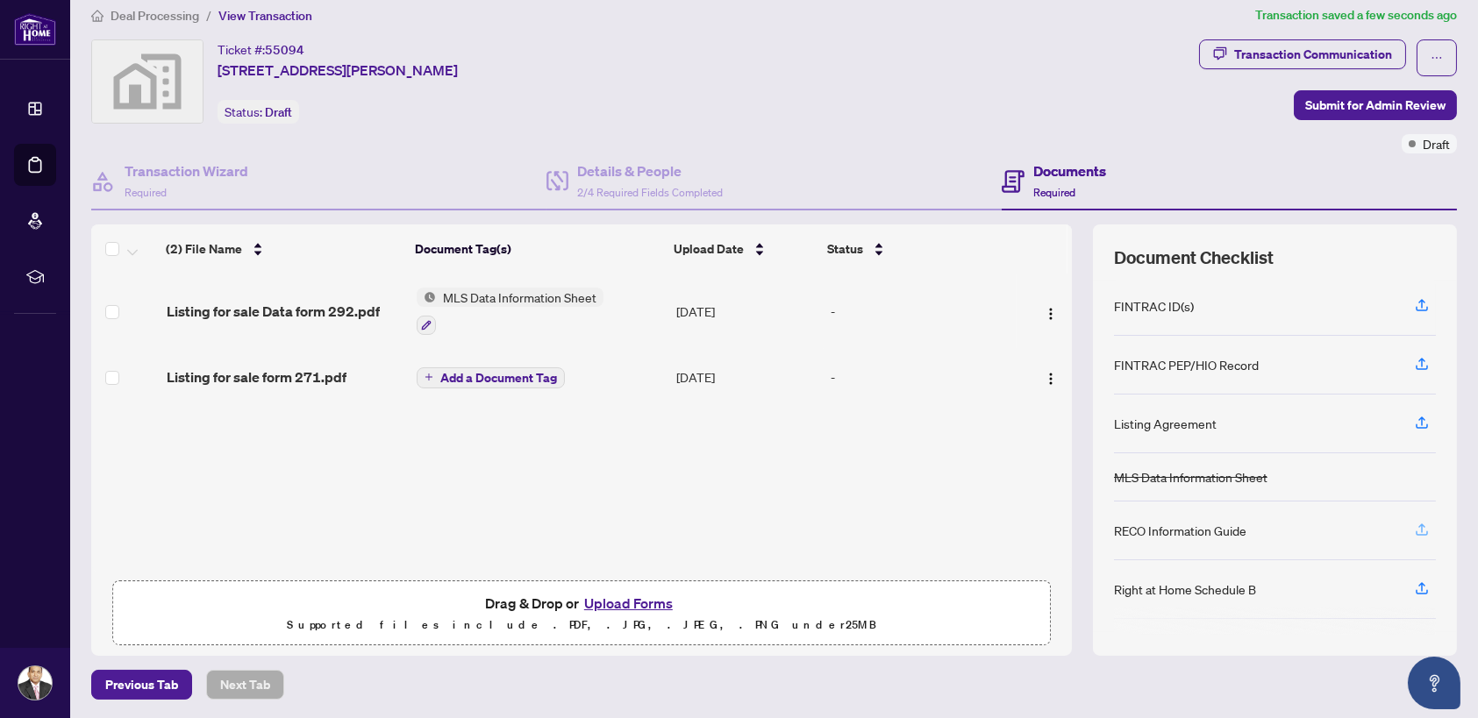
click at [1416, 531] on icon "button" at bounding box center [1422, 533] width 12 height 4
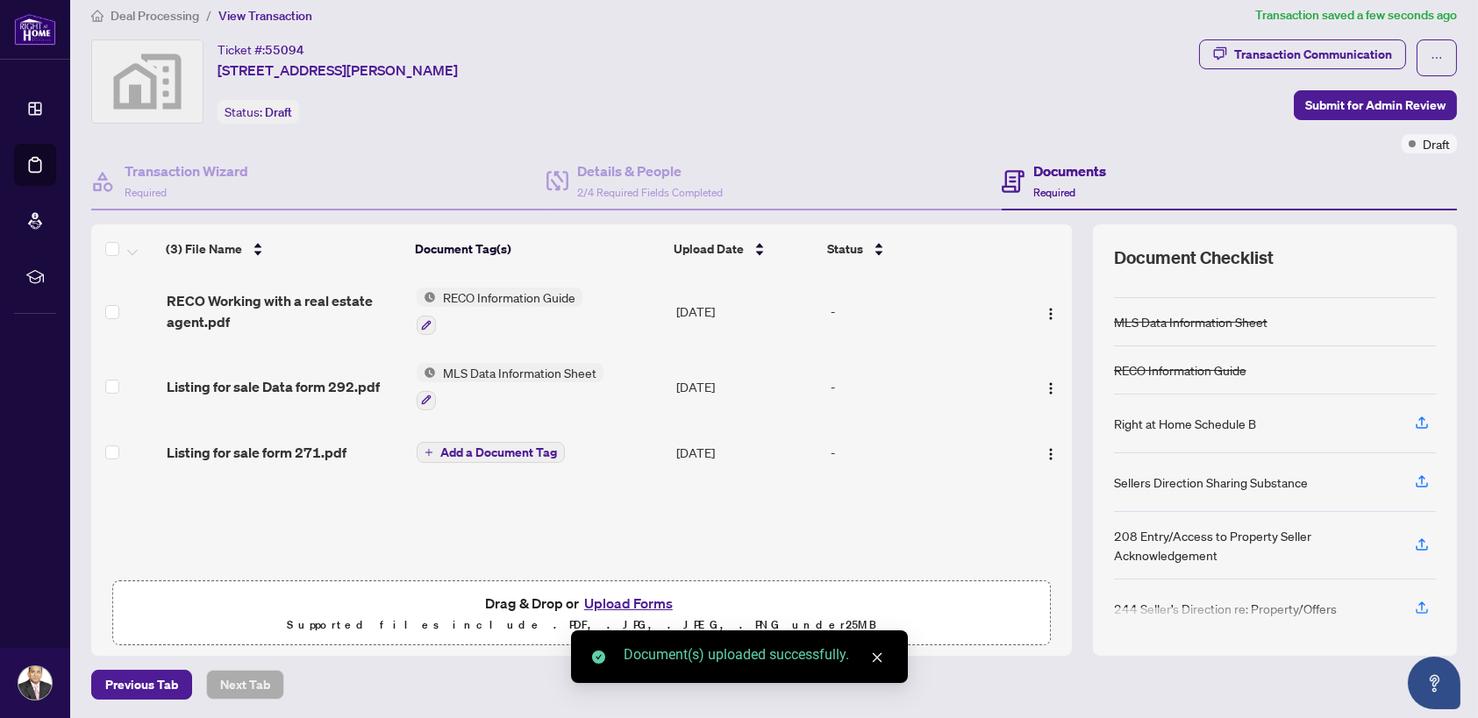
scroll to position [162, 0]
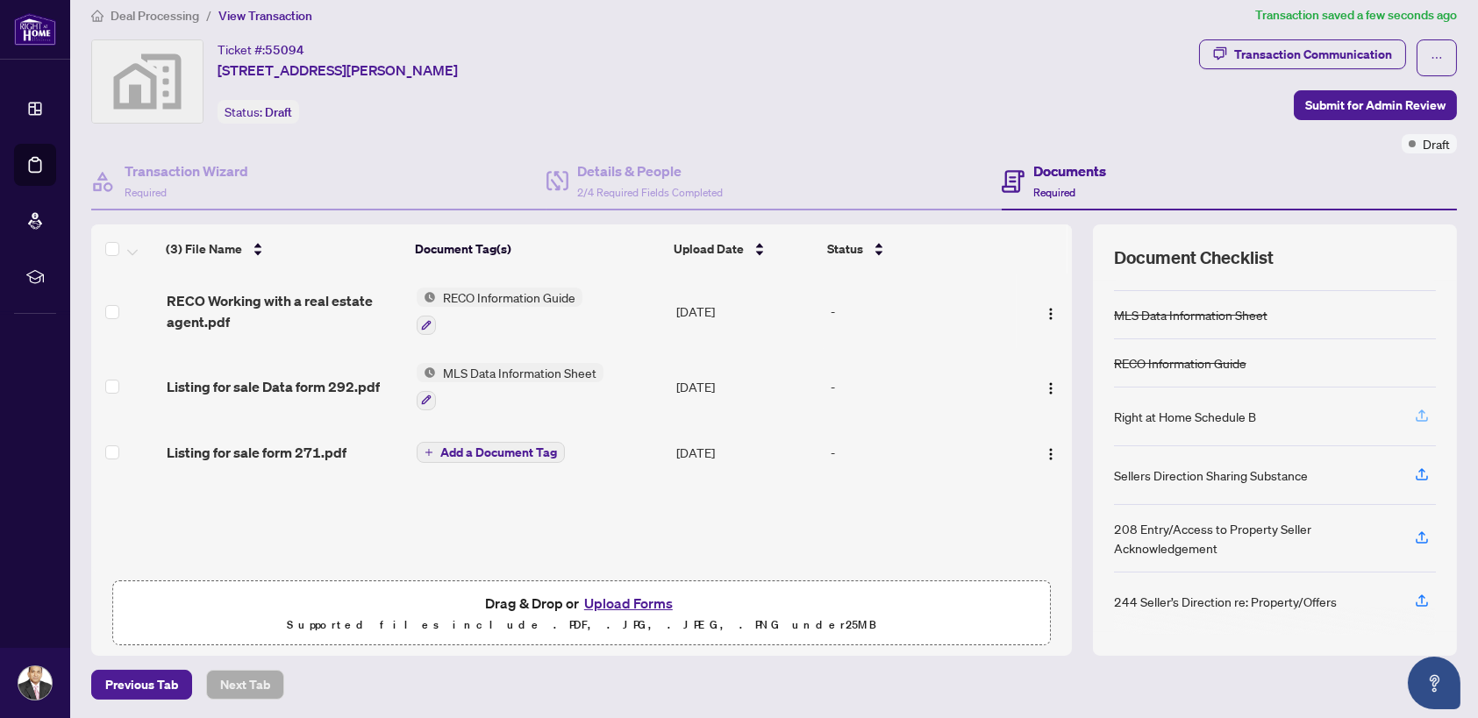
click at [1414, 413] on icon "button" at bounding box center [1422, 416] width 16 height 16
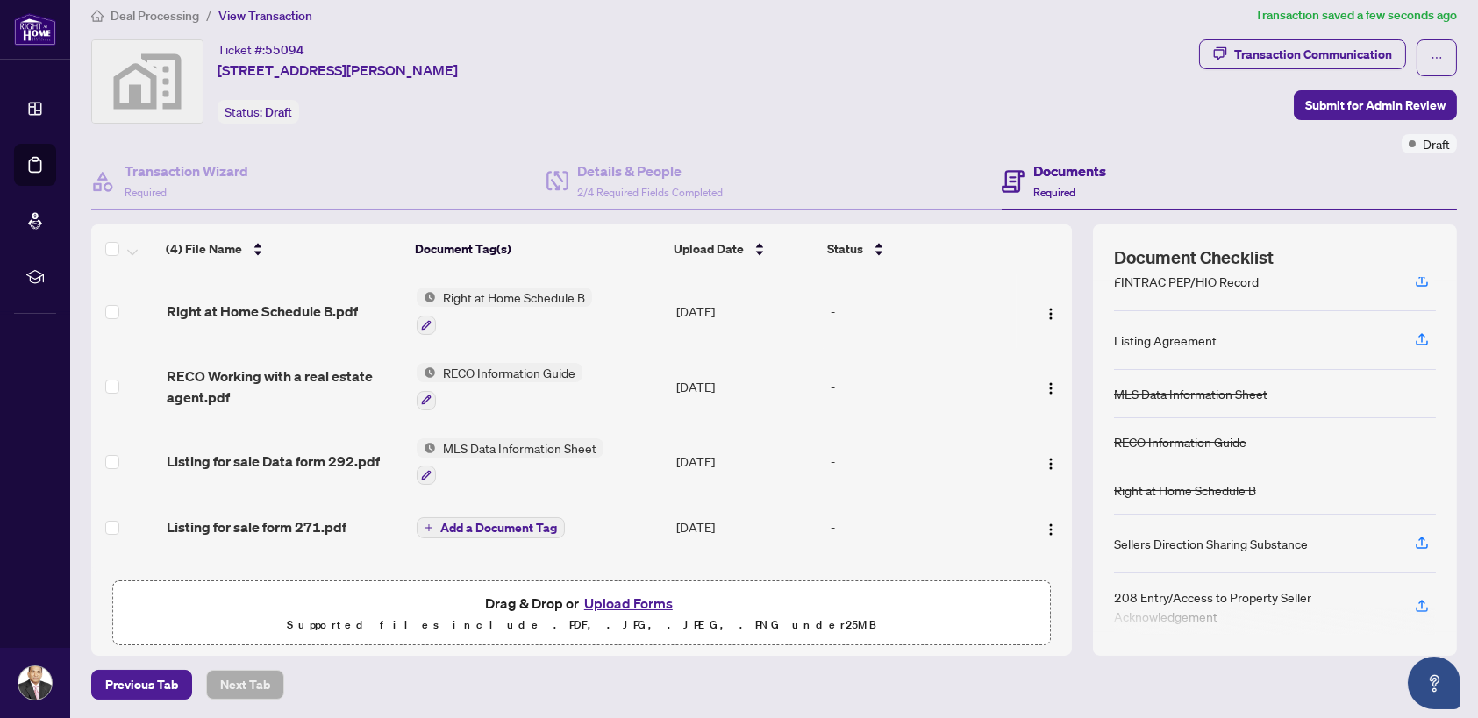
scroll to position [0, 0]
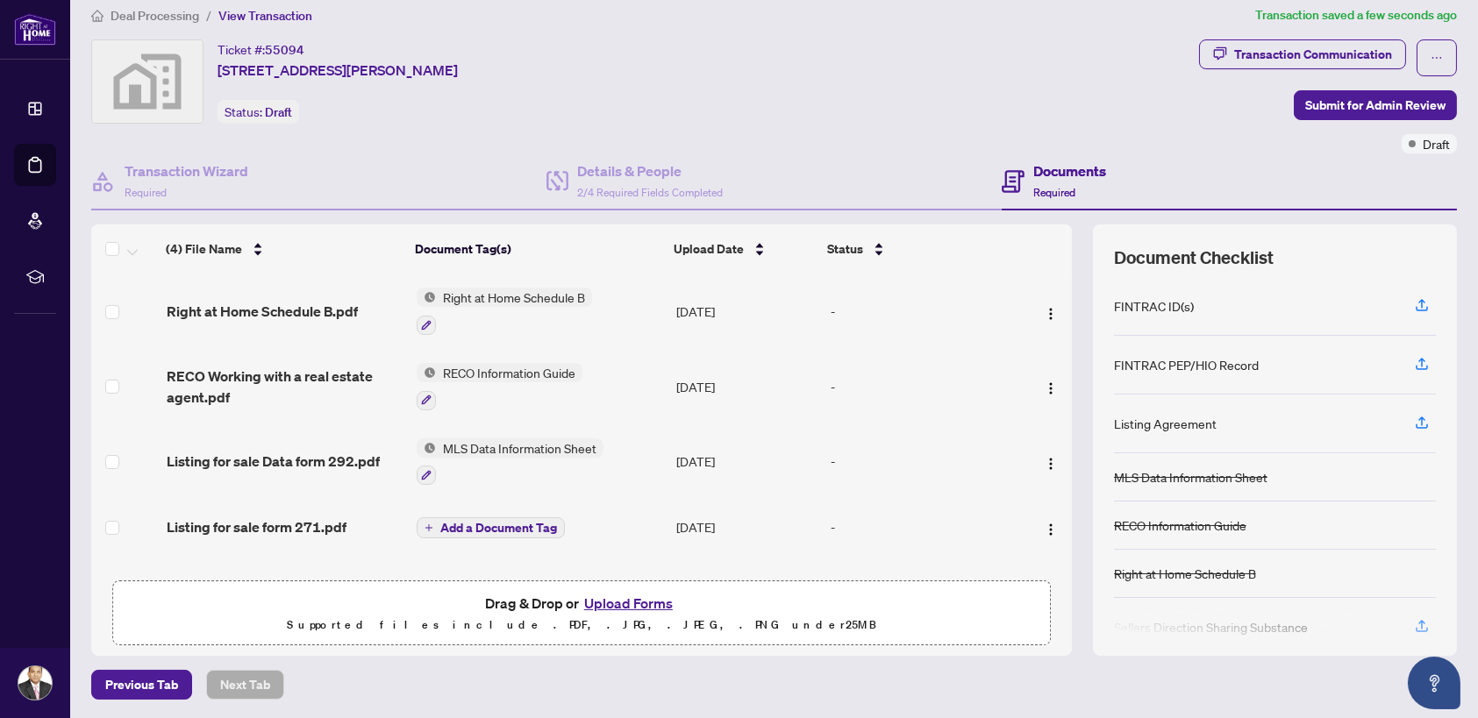
click at [486, 525] on span "Add a Document Tag" at bounding box center [498, 528] width 117 height 12
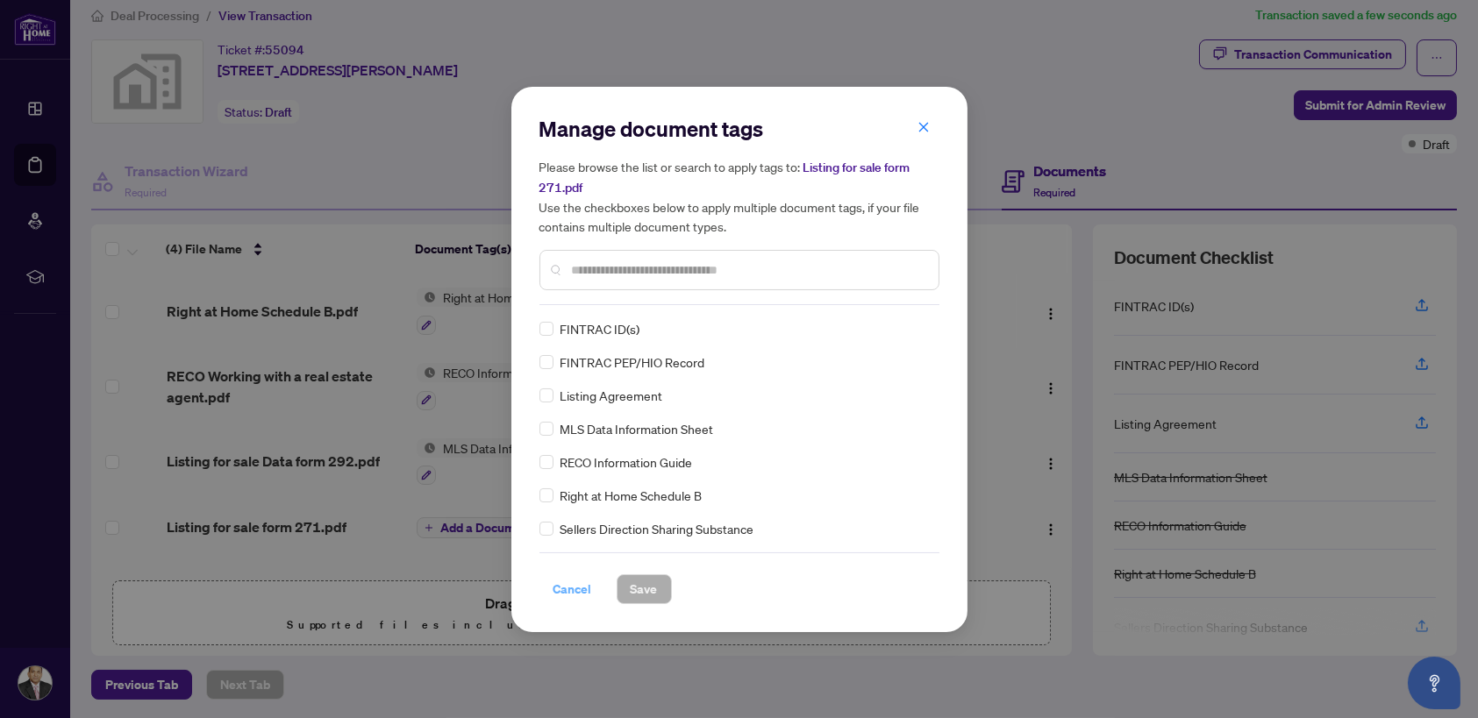
drag, startPoint x: 579, startPoint y: 582, endPoint x: 957, endPoint y: 496, distance: 387.7
click at [577, 582] on span "Cancel" at bounding box center [573, 589] width 39 height 28
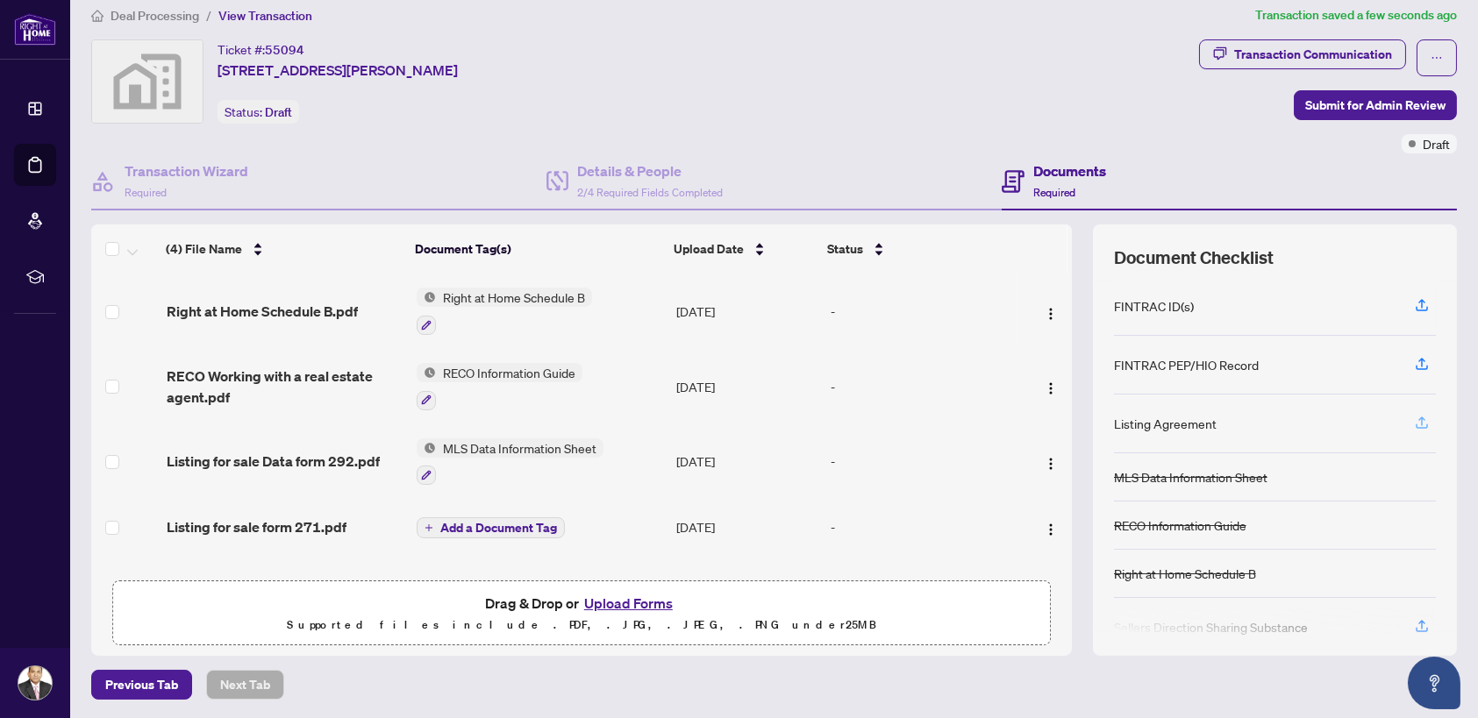
click at [1418, 418] on icon "button" at bounding box center [1421, 421] width 7 height 9
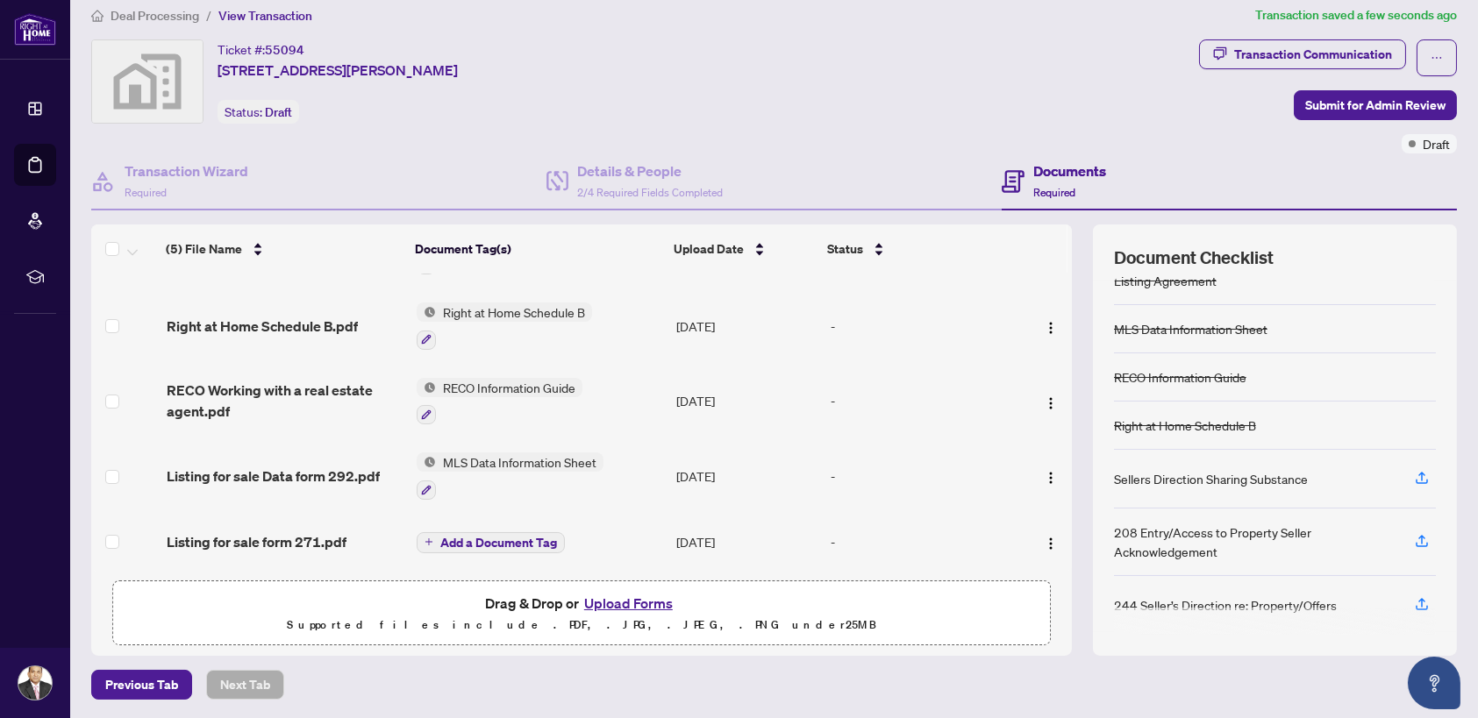
scroll to position [142, 0]
click at [1044, 539] on img "button" at bounding box center [1051, 544] width 14 height 14
click at [1408, 532] on button "button" at bounding box center [1422, 538] width 28 height 30
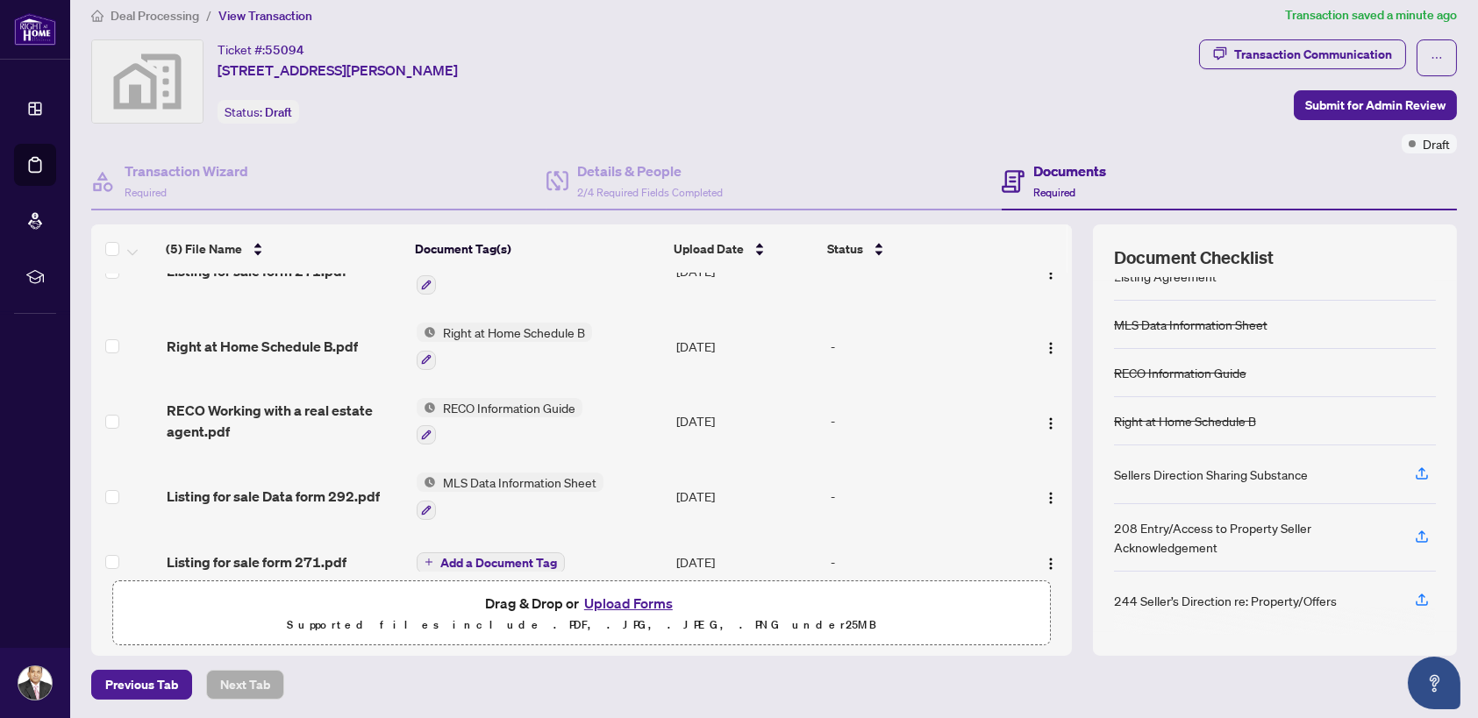
scroll to position [61, 0]
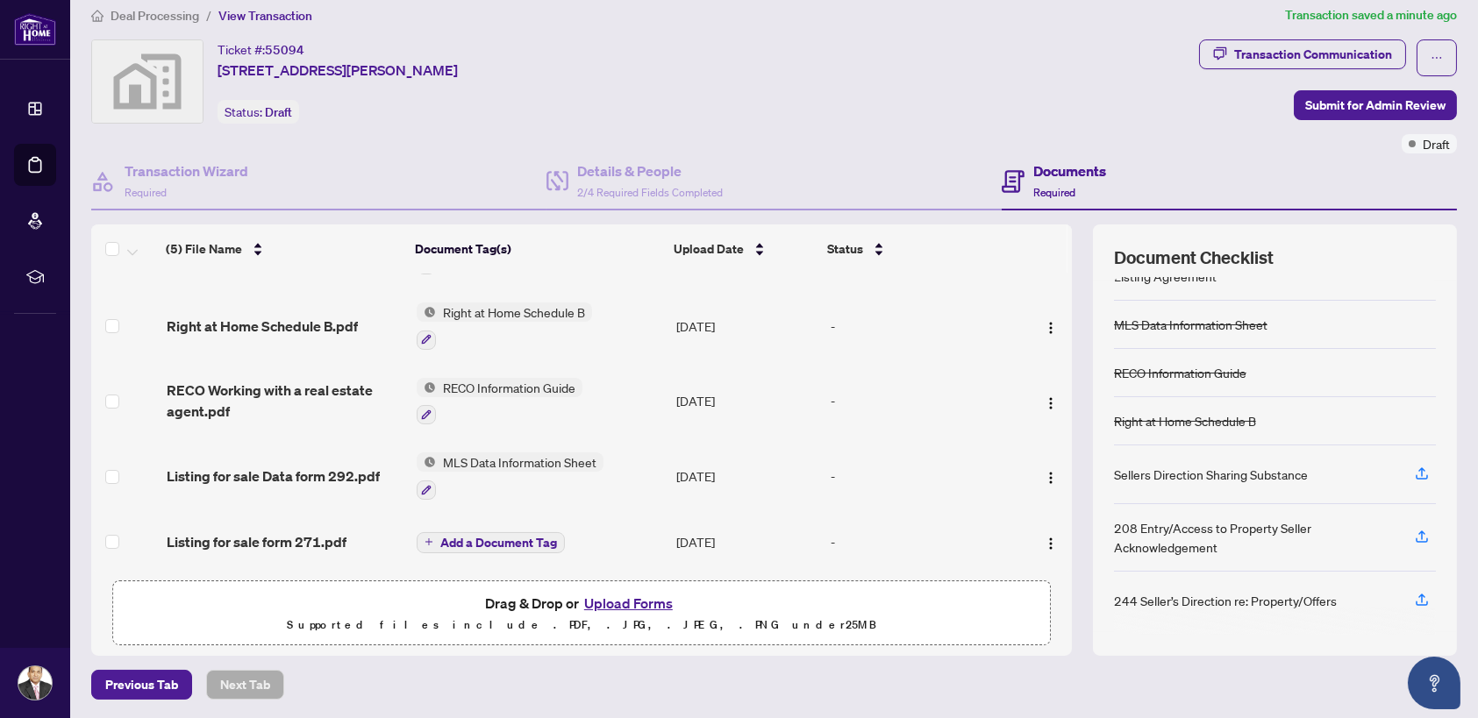
click at [425, 542] on icon "plus" at bounding box center [428, 542] width 7 height 1
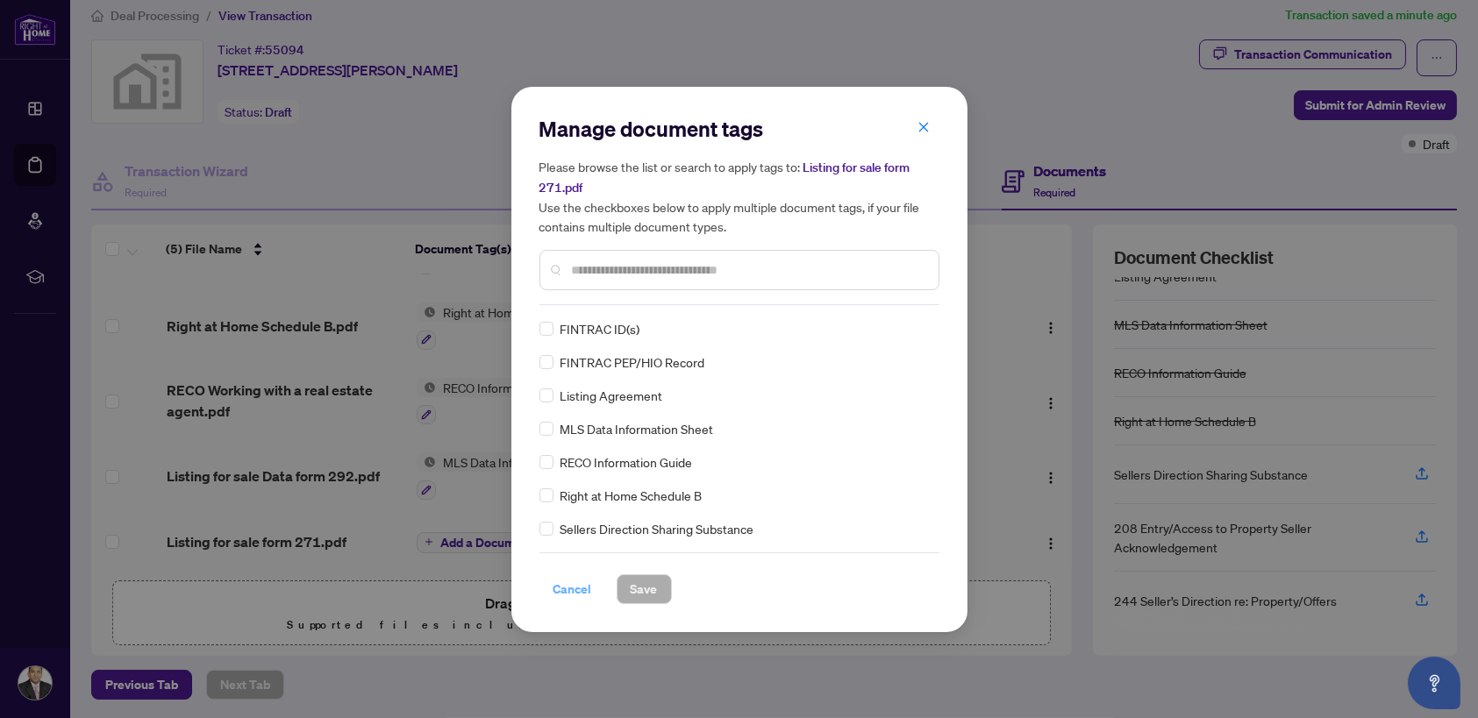
click at [578, 592] on span "Cancel" at bounding box center [573, 589] width 39 height 28
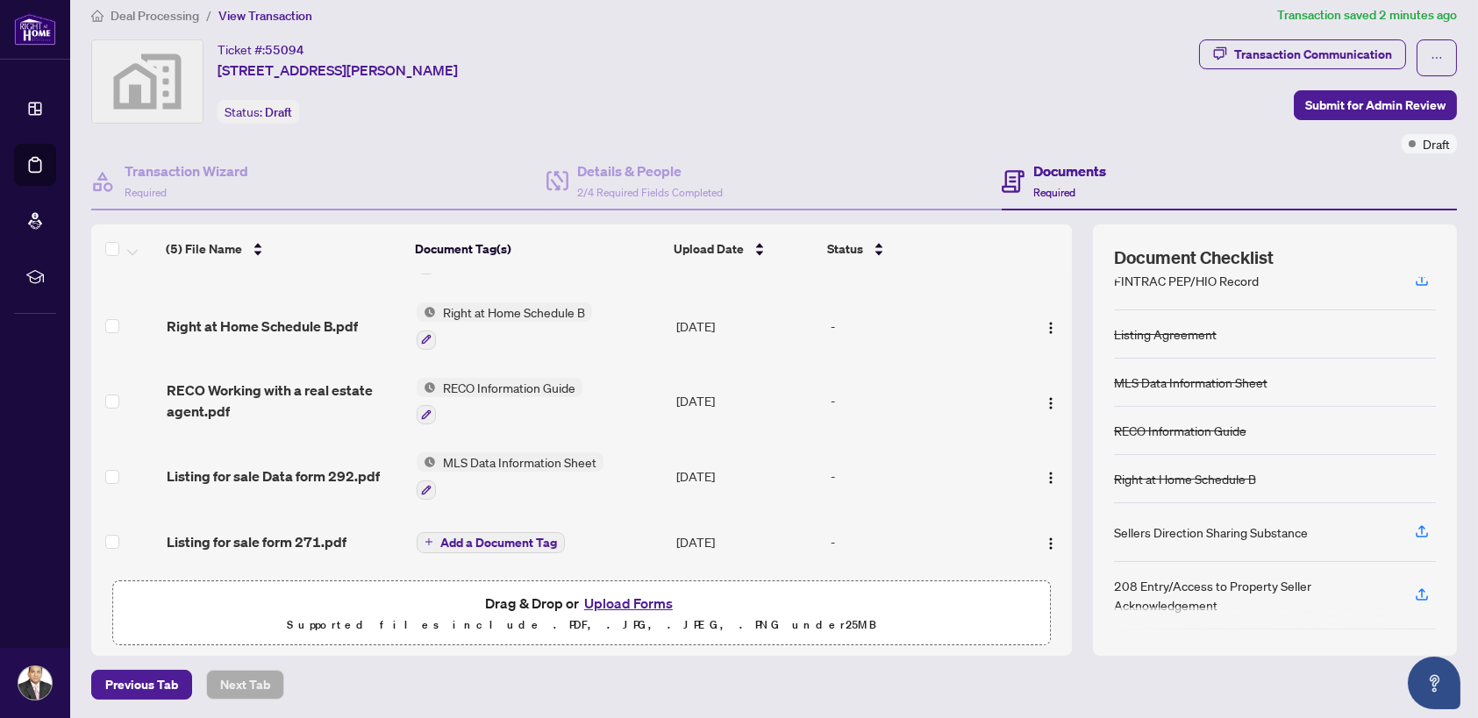
scroll to position [0, 0]
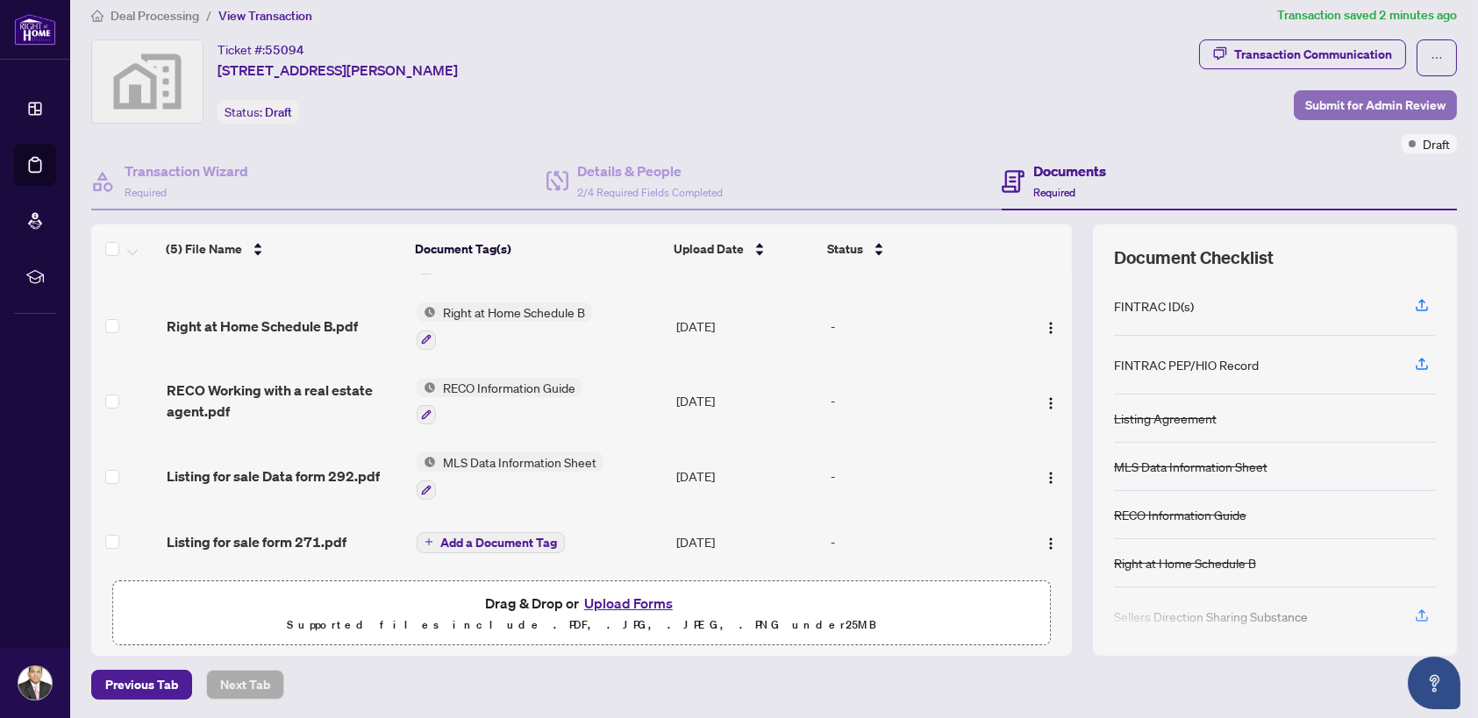
click at [1380, 106] on span "Submit for Admin Review" at bounding box center [1375, 105] width 140 height 28
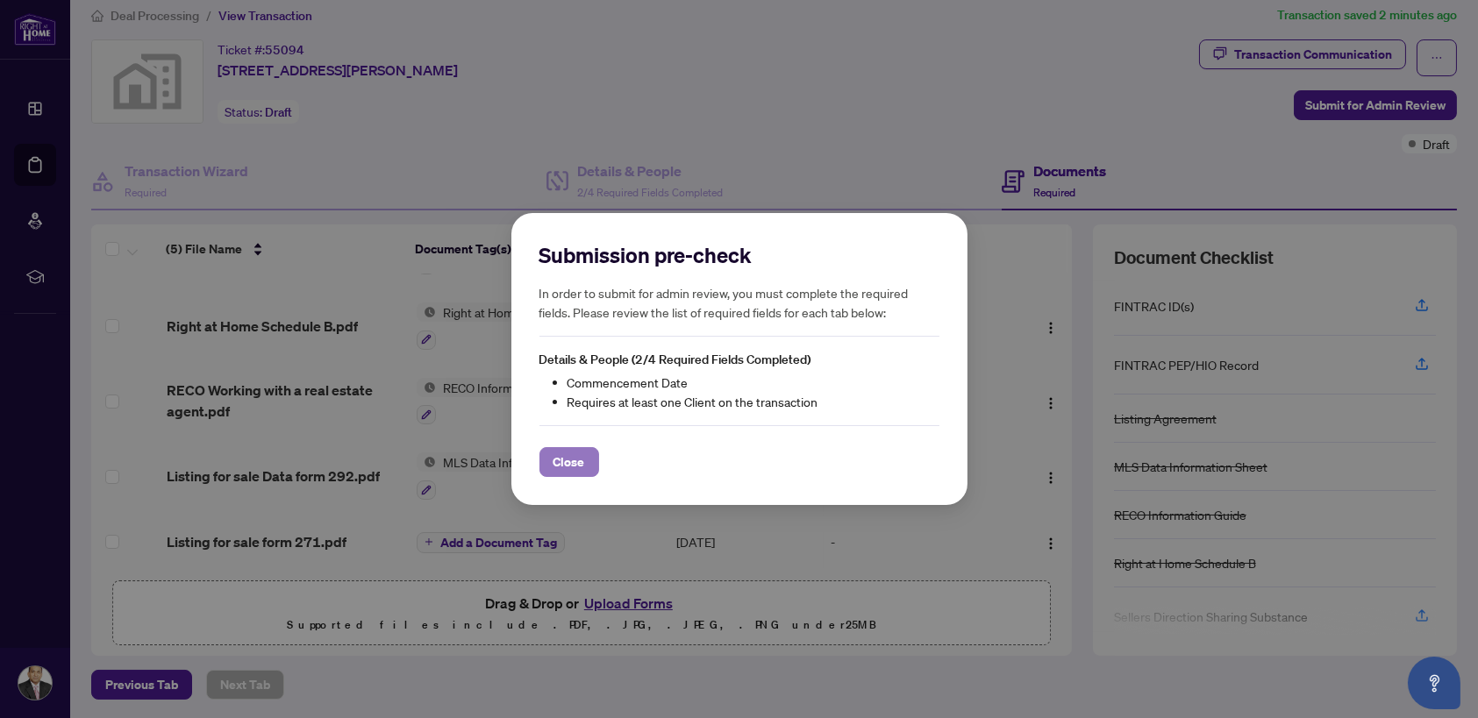
click at [576, 462] on span "Close" at bounding box center [570, 462] width 32 height 28
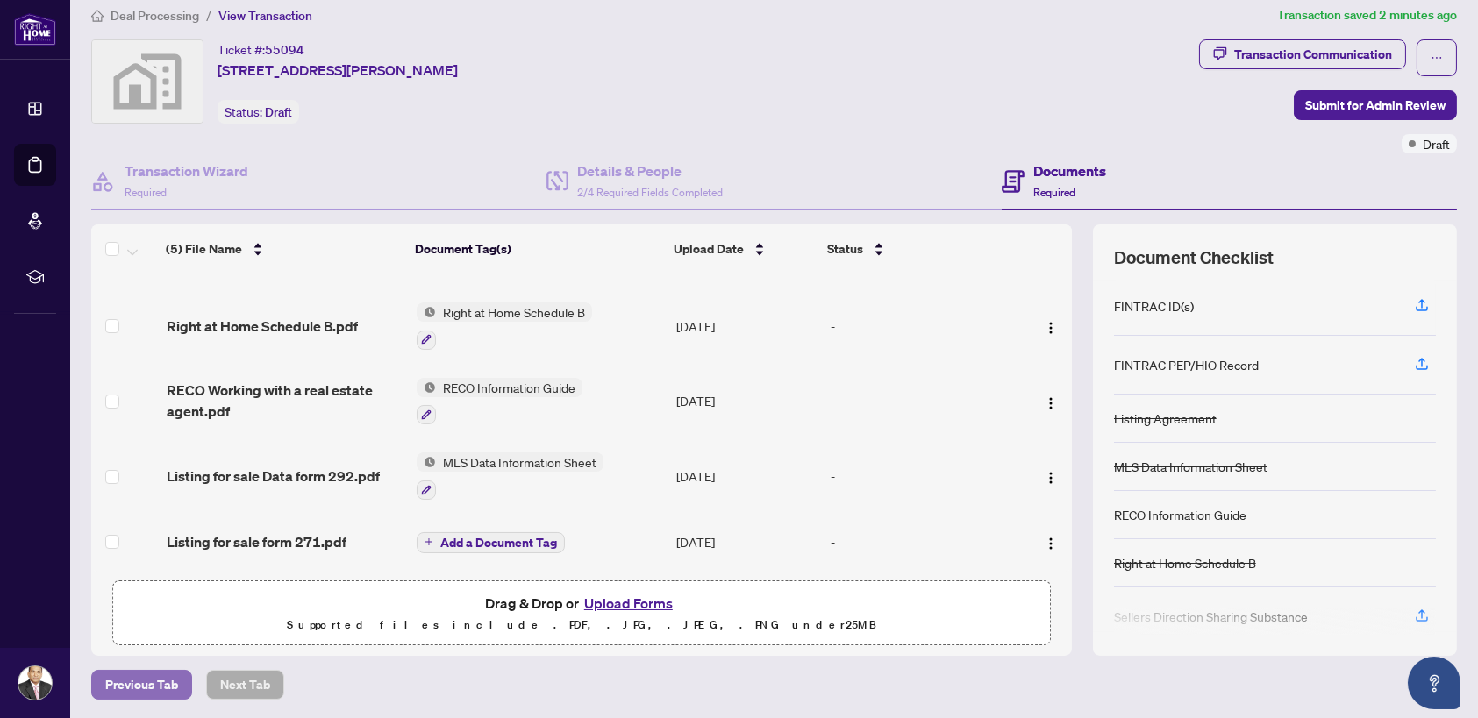
click at [111, 682] on span "Previous Tab" at bounding box center [141, 685] width 73 height 28
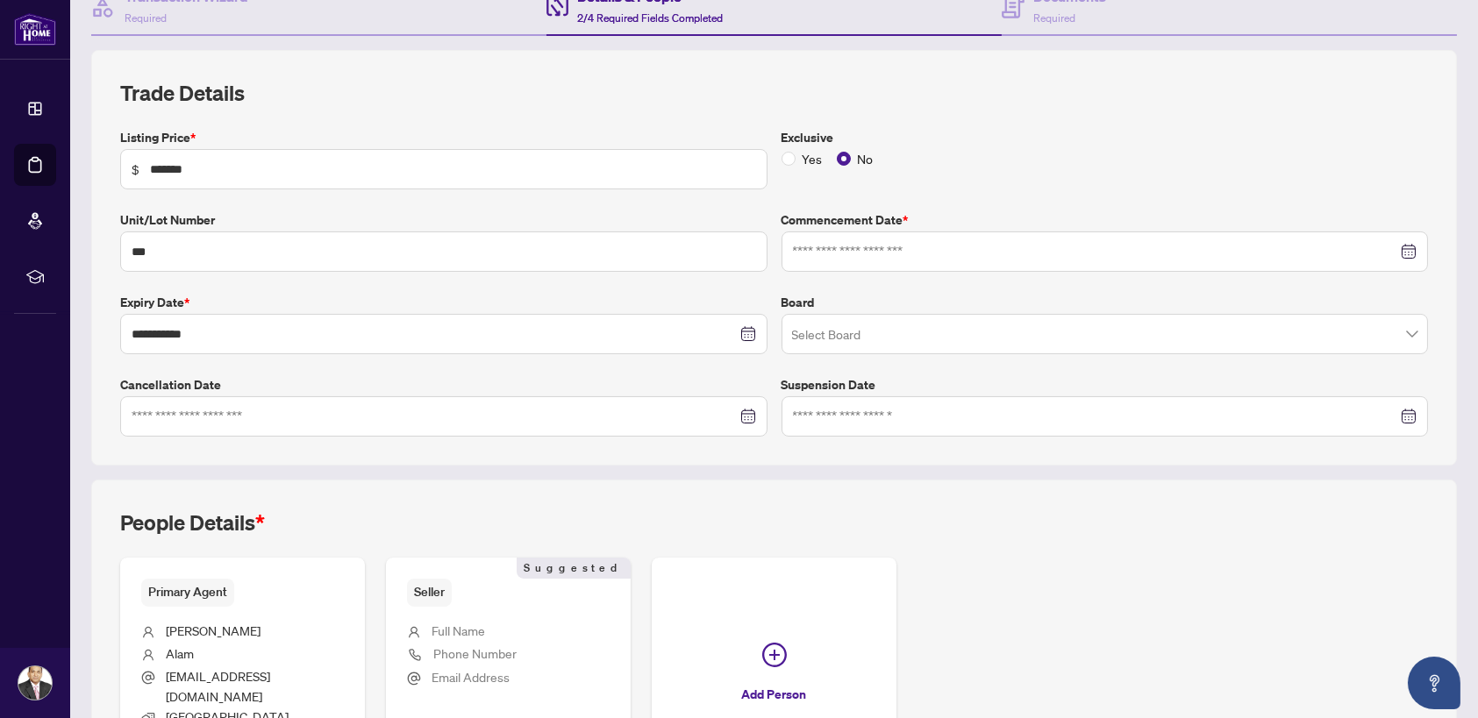
scroll to position [191, 0]
click at [832, 252] on input at bounding box center [1095, 250] width 605 height 19
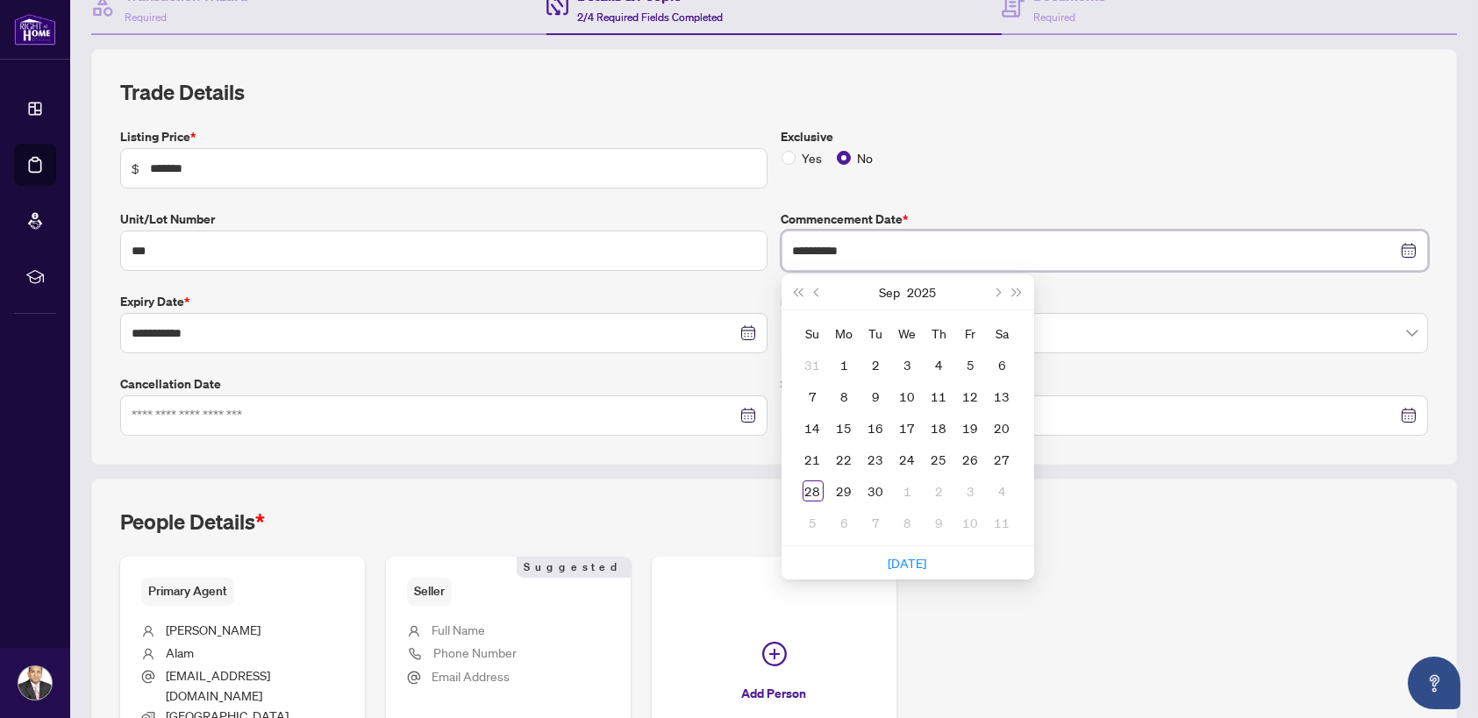
type input "**********"
click at [1017, 148] on div "Yes No" at bounding box center [1105, 157] width 647 height 19
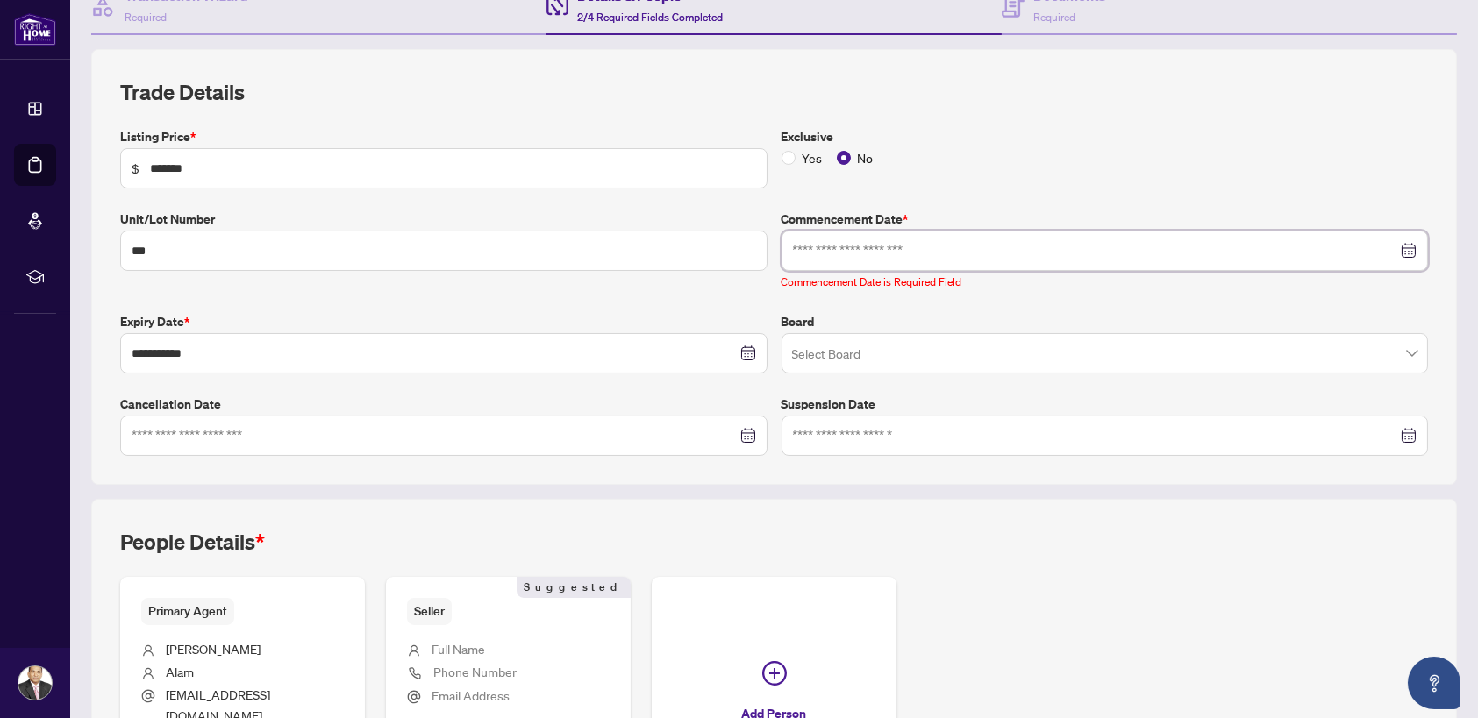
click at [869, 251] on input at bounding box center [1095, 250] width 605 height 19
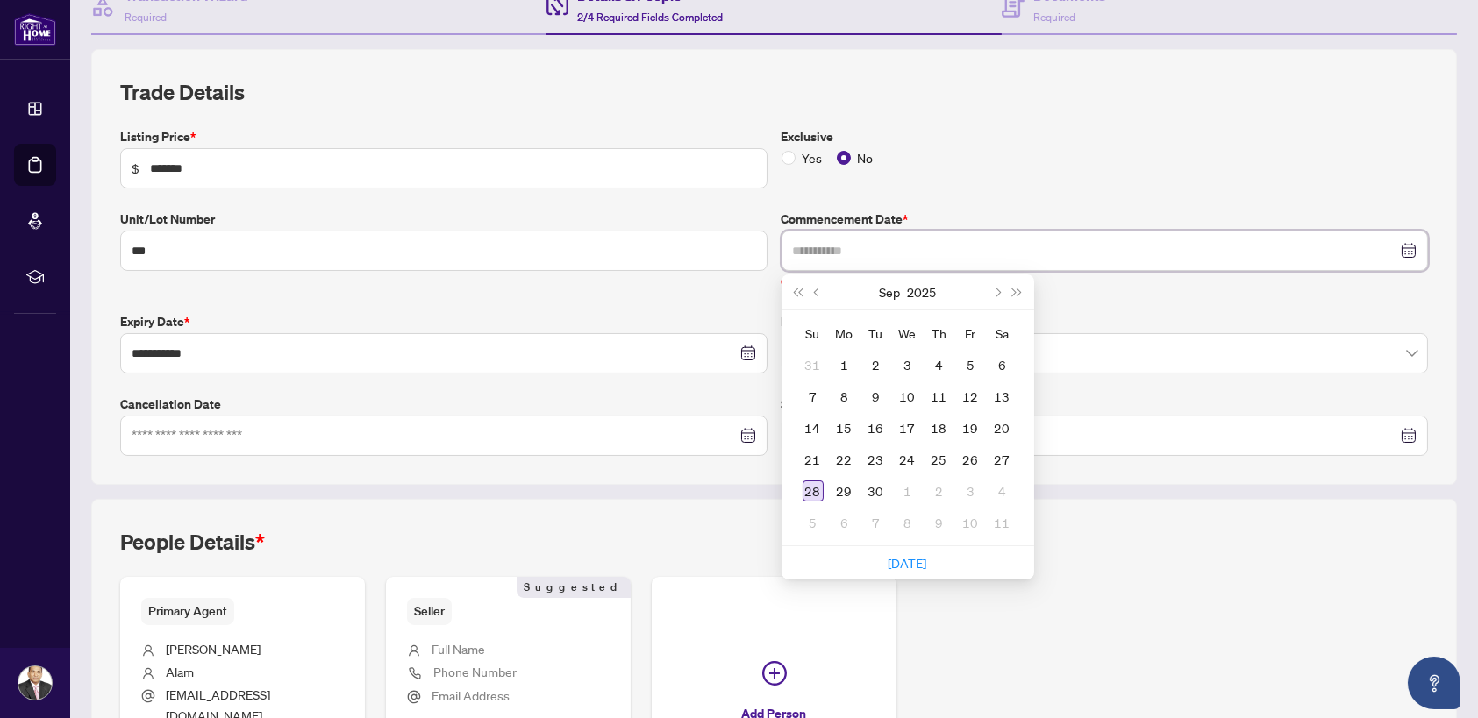
type input "**********"
click at [811, 487] on div "28" at bounding box center [813, 491] width 21 height 21
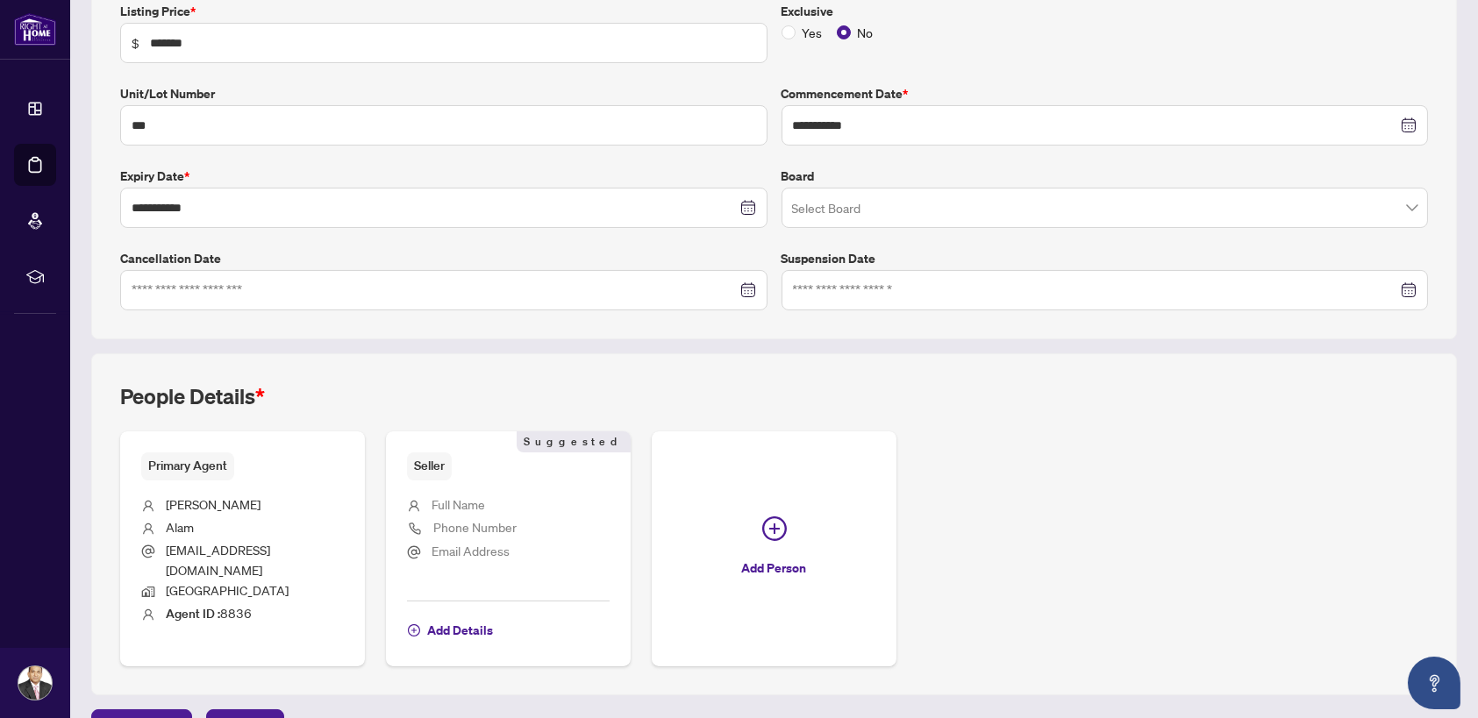
scroll to position [337, 0]
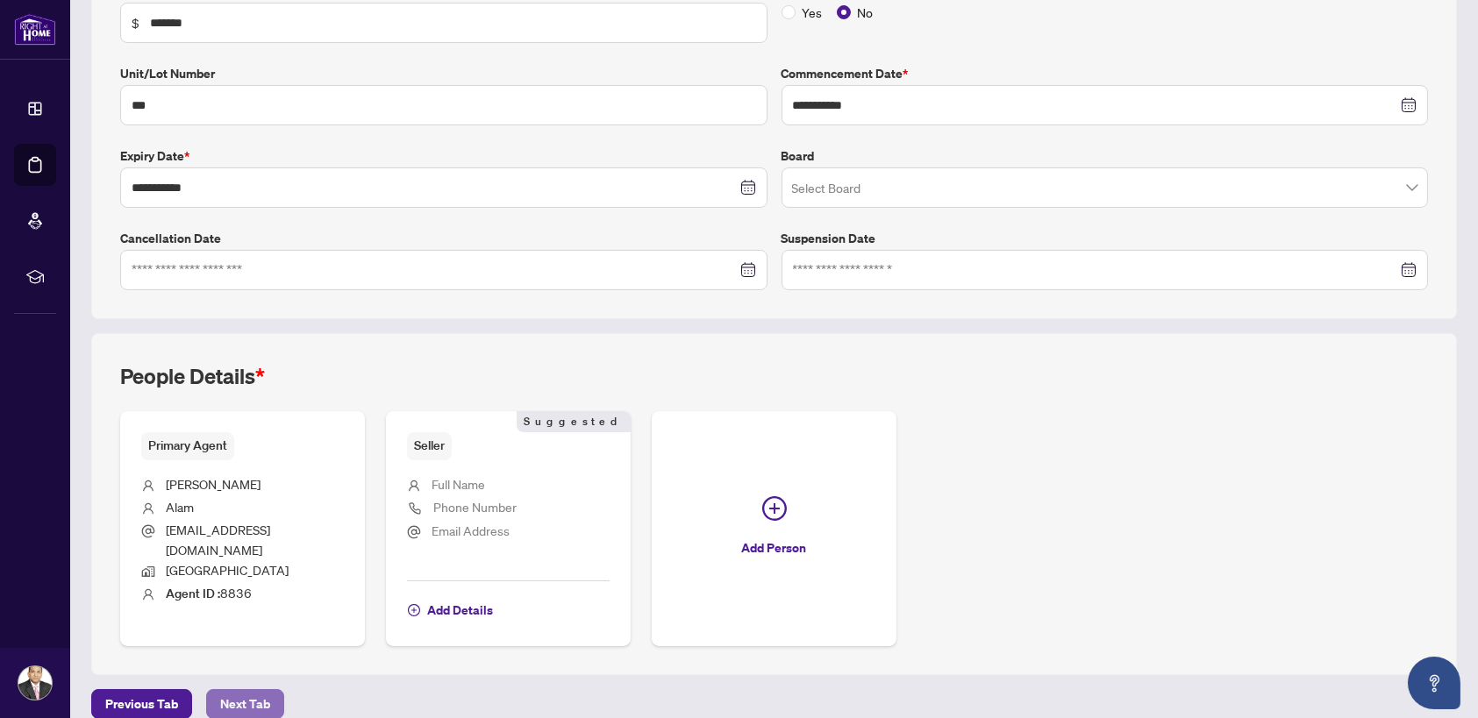
click at [238, 690] on span "Next Tab" at bounding box center [245, 704] width 50 height 28
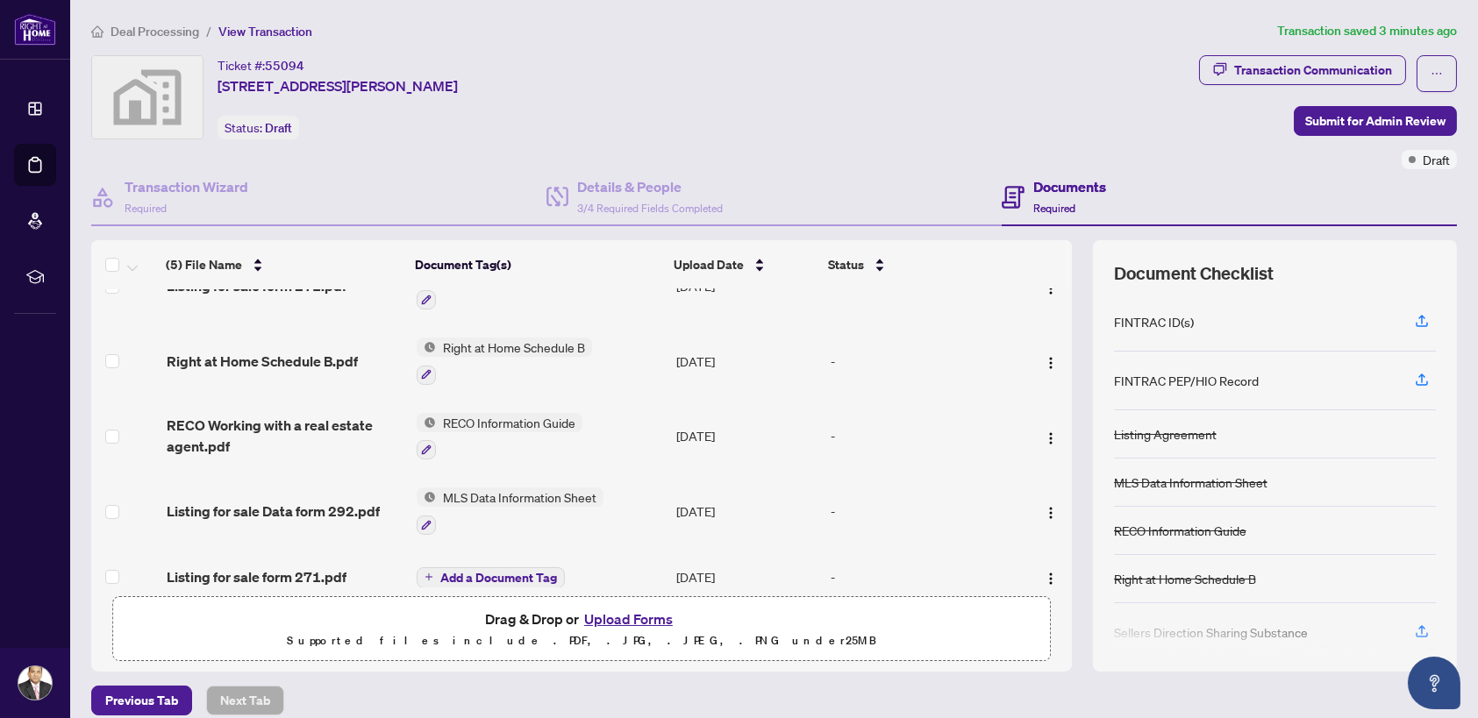
scroll to position [61, 0]
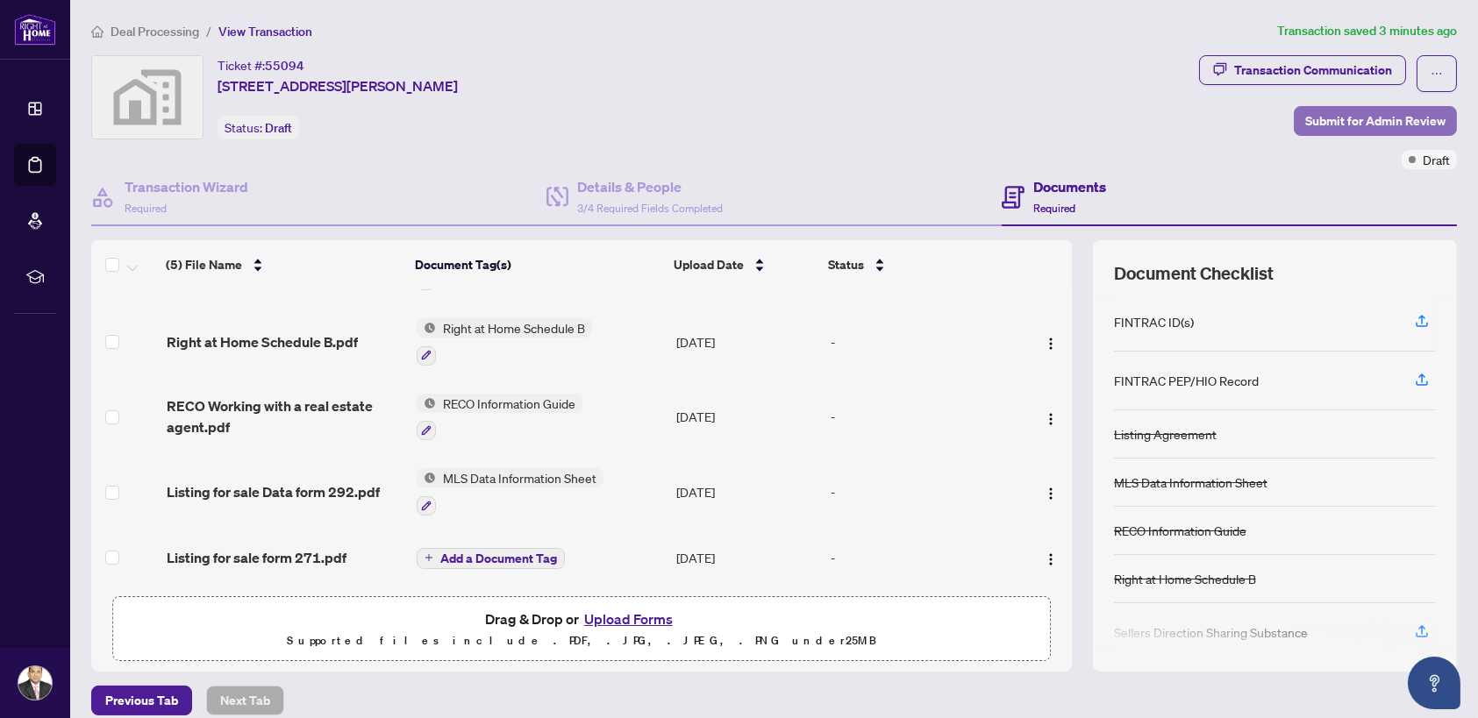
click at [1344, 123] on span "Submit for Admin Review" at bounding box center [1375, 121] width 140 height 28
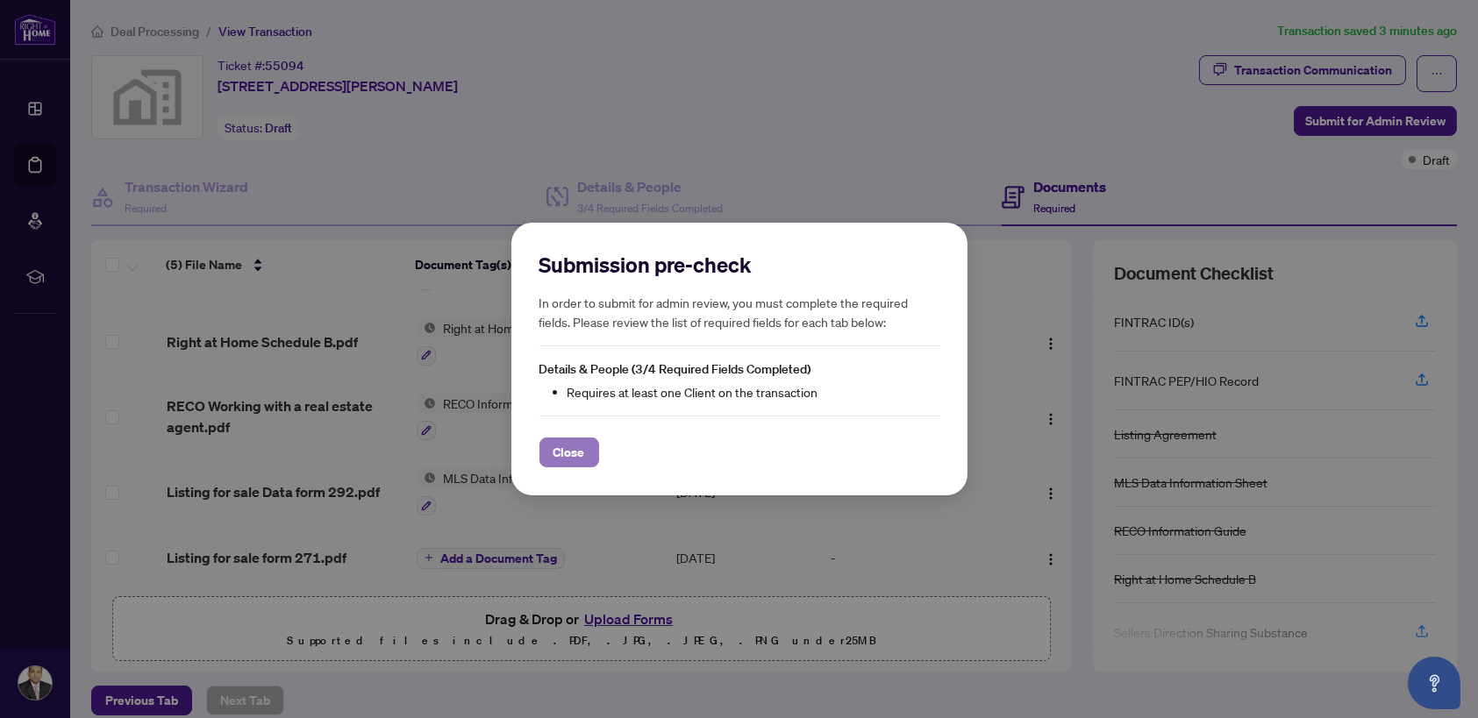
click at [561, 455] on span "Close" at bounding box center [570, 453] width 32 height 28
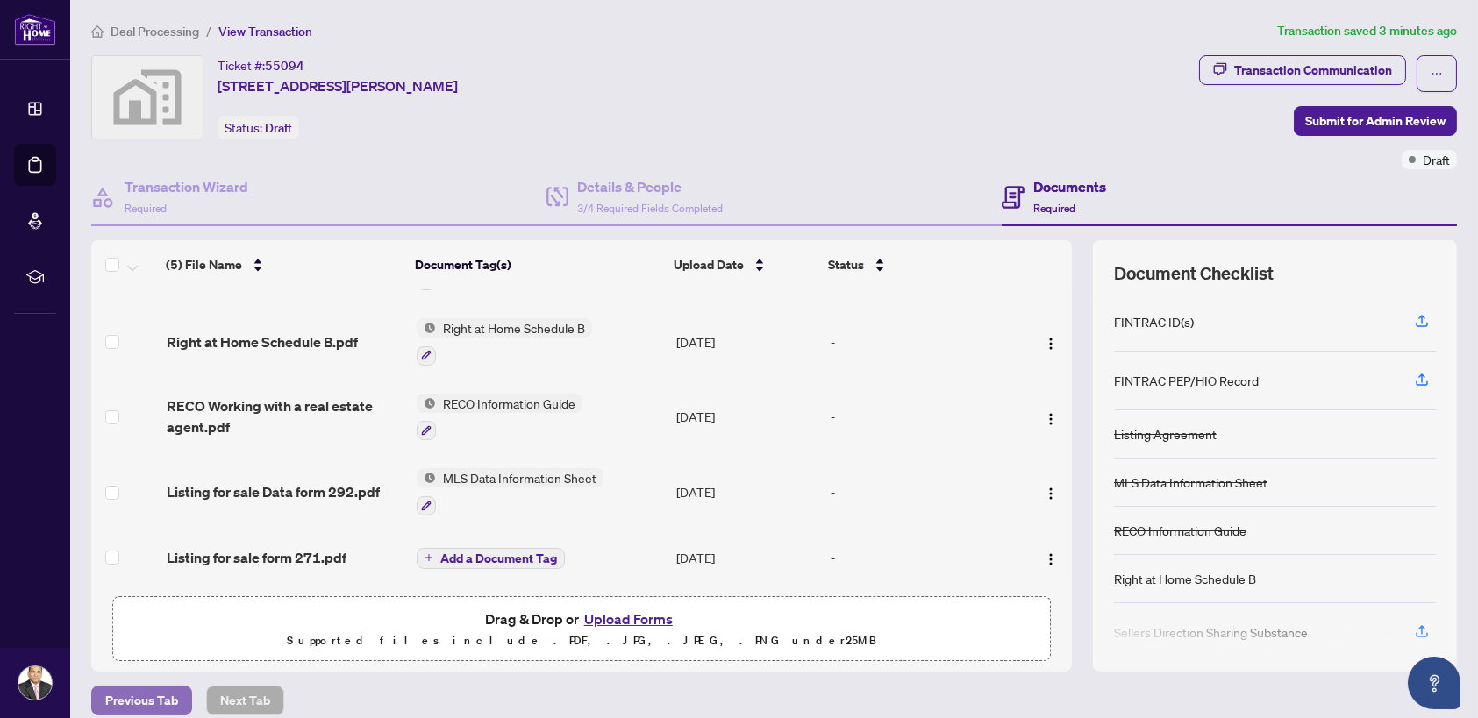
click at [132, 695] on span "Previous Tab" at bounding box center [141, 701] width 73 height 28
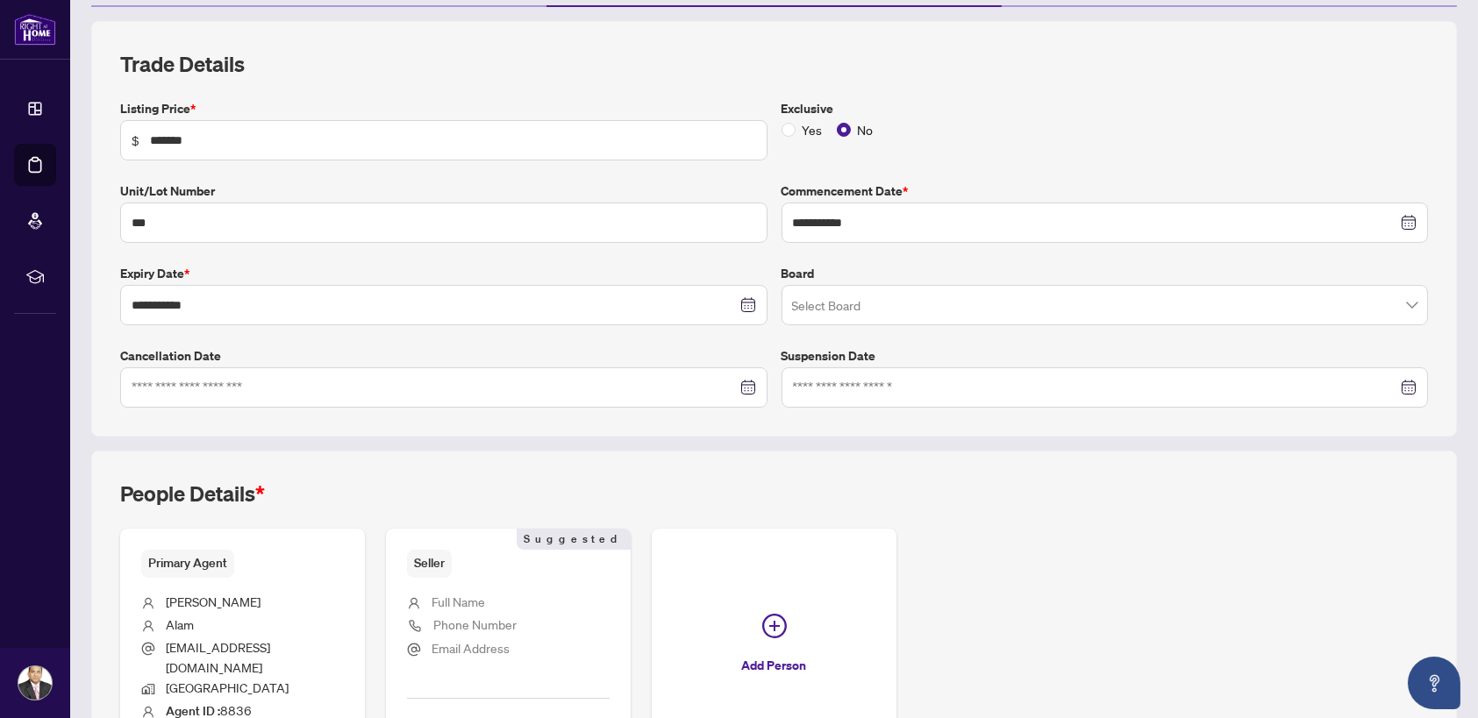
scroll to position [337, 0]
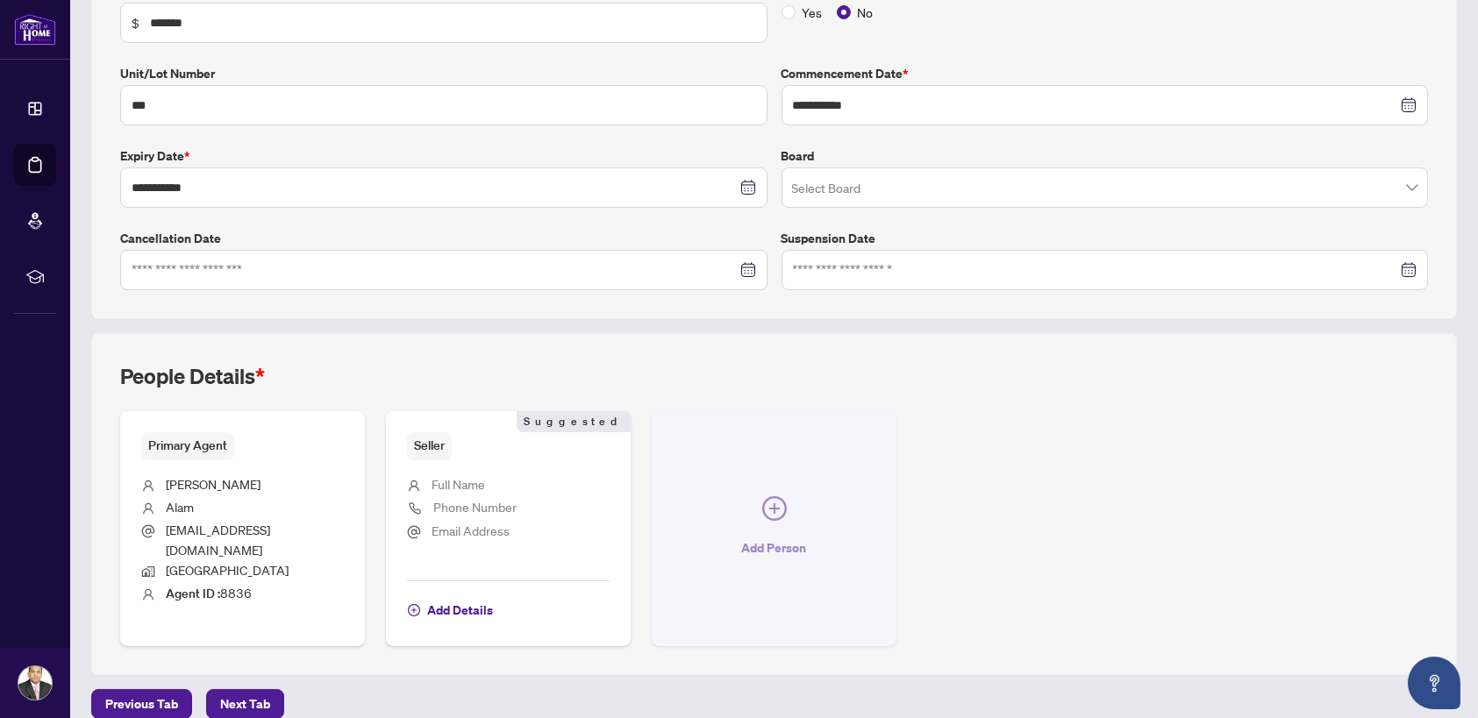
click at [768, 502] on icon "plus-circle" at bounding box center [774, 508] width 25 height 25
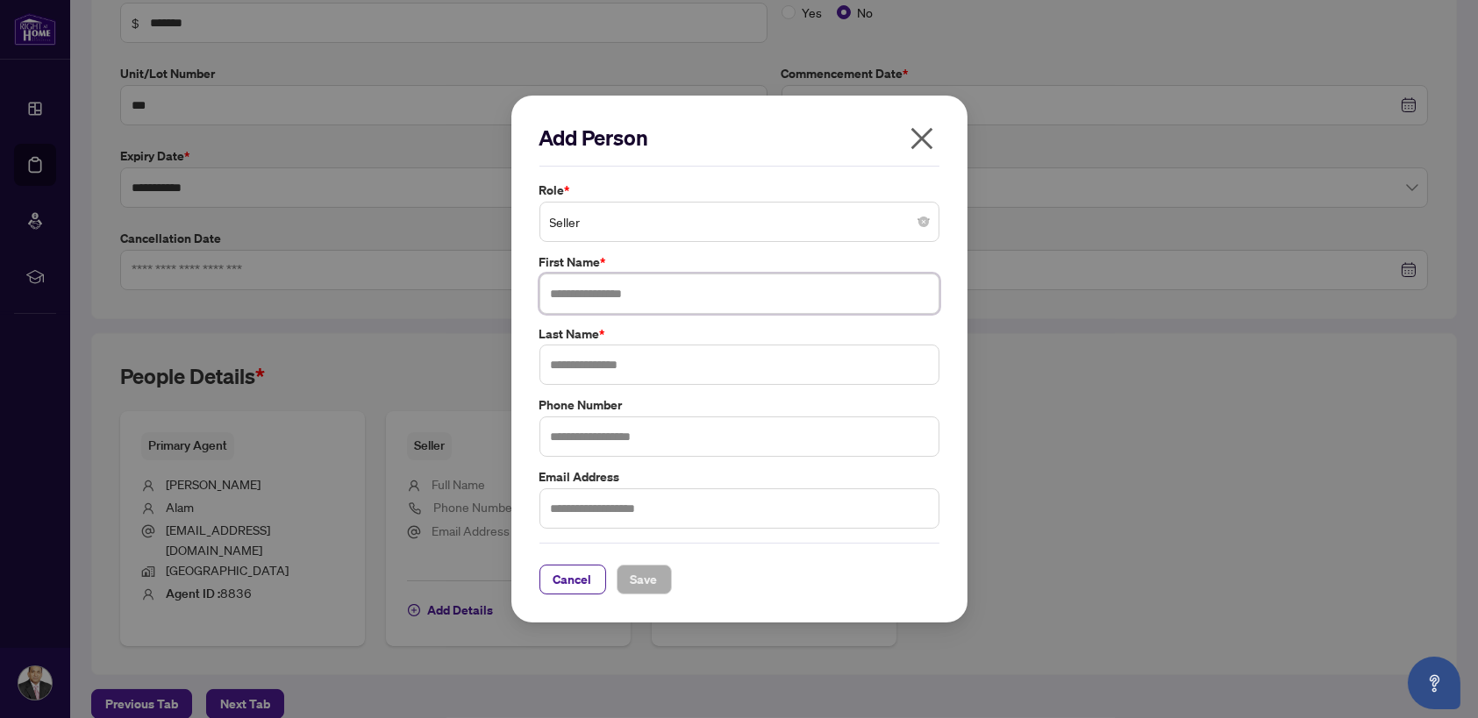
click at [582, 296] on input "text" at bounding box center [739, 294] width 400 height 40
type input "**********"
click at [593, 371] on input "text" at bounding box center [739, 365] width 400 height 40
type input "********"
click at [634, 438] on input "text" at bounding box center [739, 437] width 400 height 40
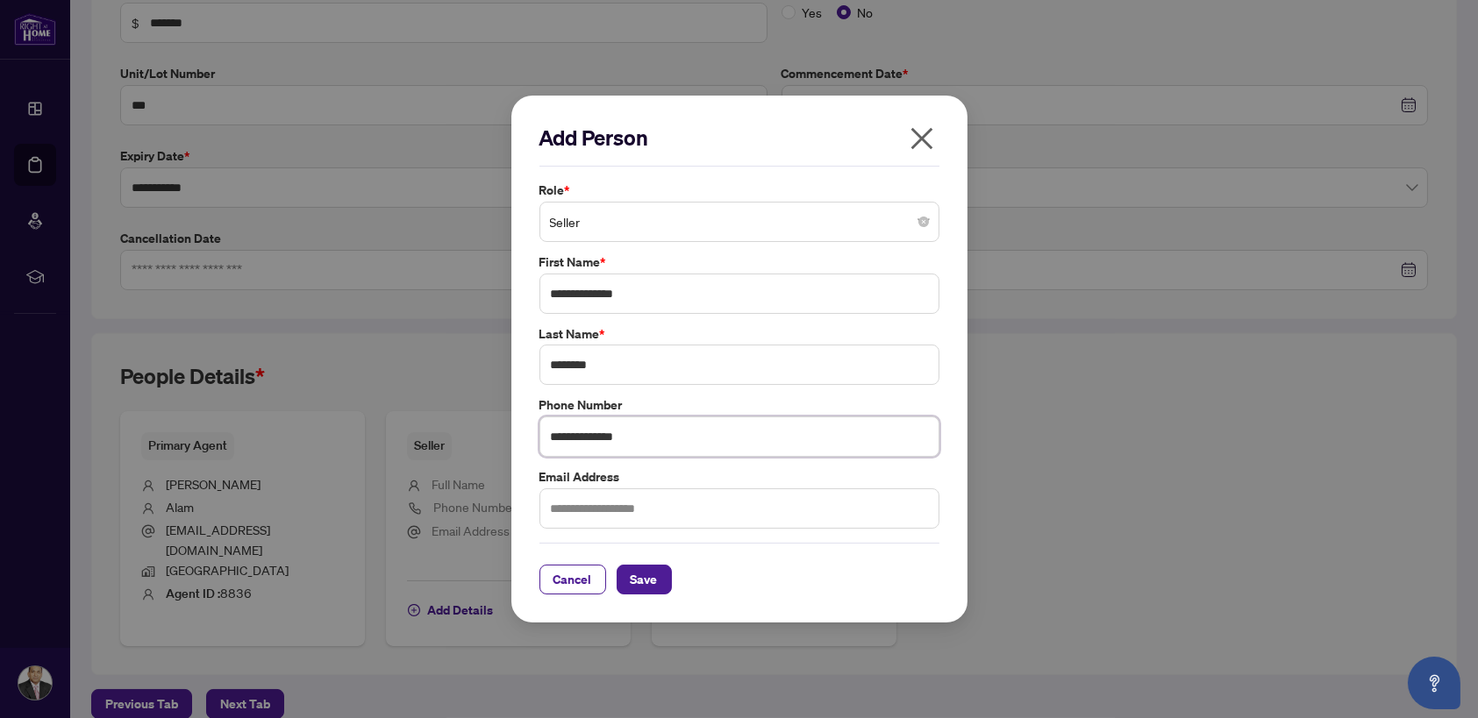
type input "**********"
click at [657, 506] on input "text" at bounding box center [739, 509] width 400 height 40
click at [643, 582] on span "Save" at bounding box center [644, 580] width 27 height 28
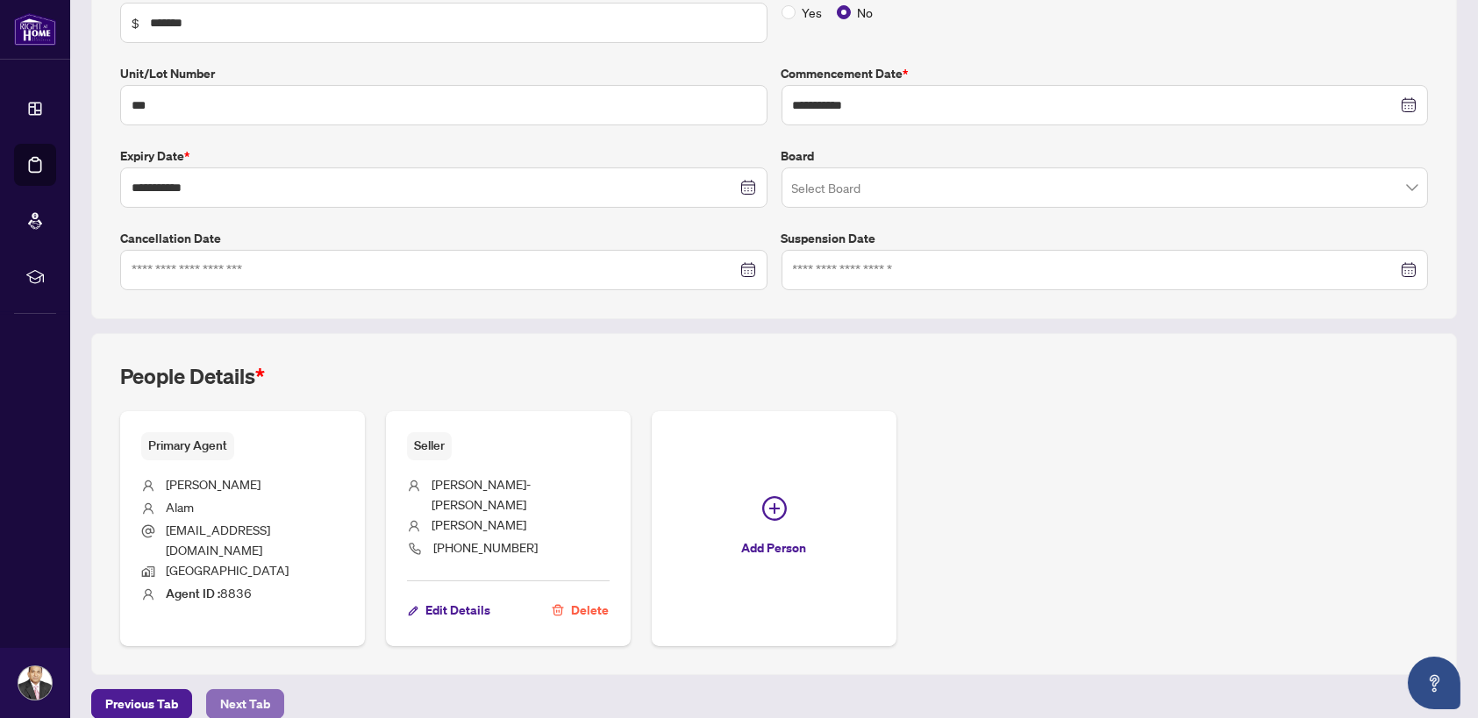
click at [239, 690] on span "Next Tab" at bounding box center [245, 704] width 50 height 28
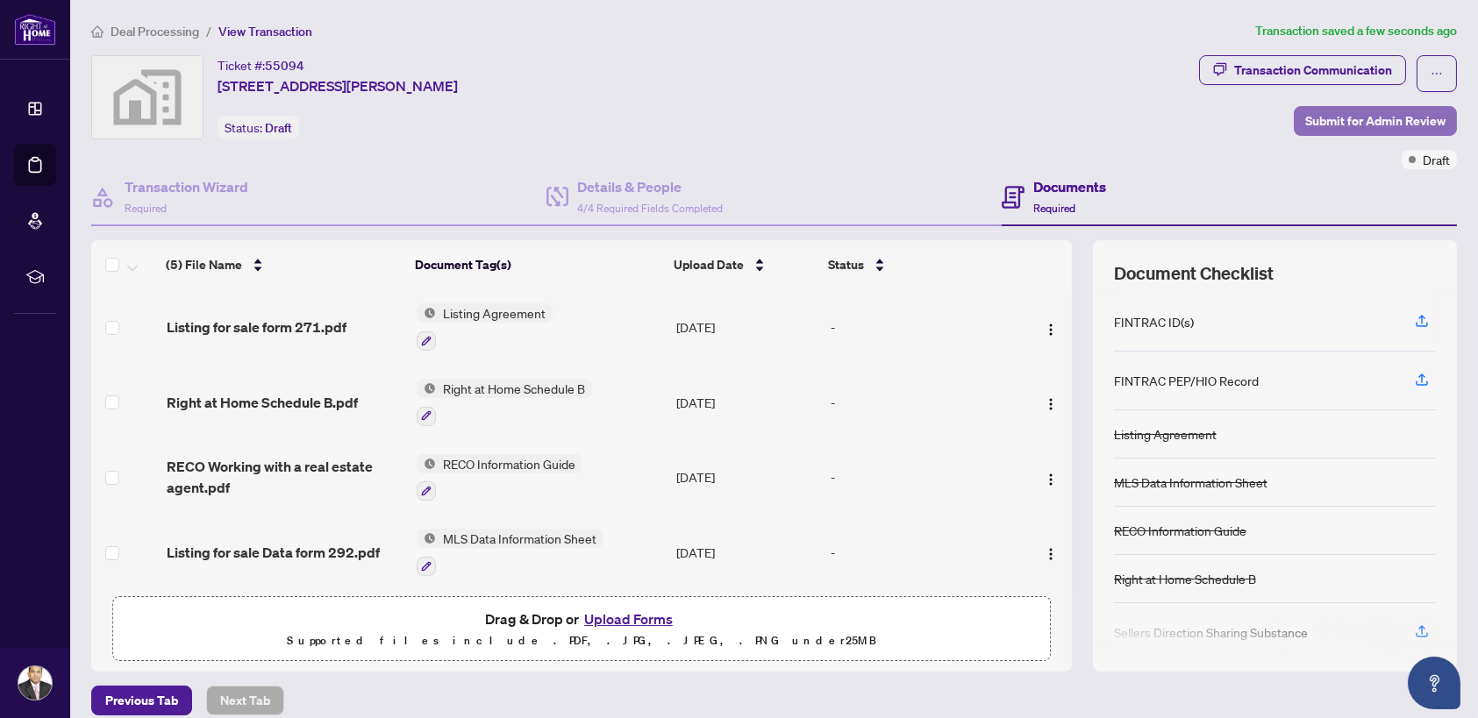
click at [1349, 118] on span "Submit for Admin Review" at bounding box center [1375, 121] width 140 height 28
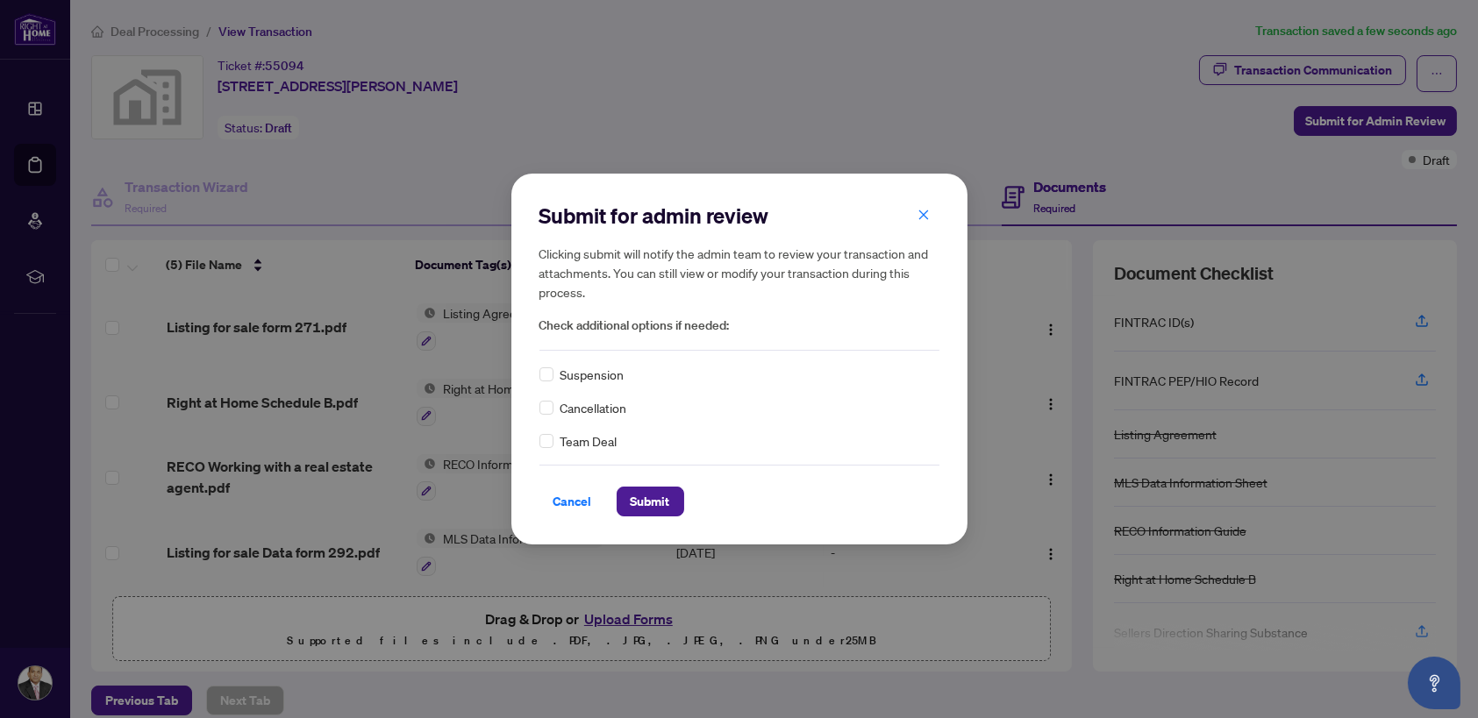
click at [557, 451] on div "Submit for admin review Clicking submit will notify the admin team to review yo…" at bounding box center [739, 359] width 400 height 315
click at [643, 500] on span "Submit" at bounding box center [650, 502] width 39 height 28
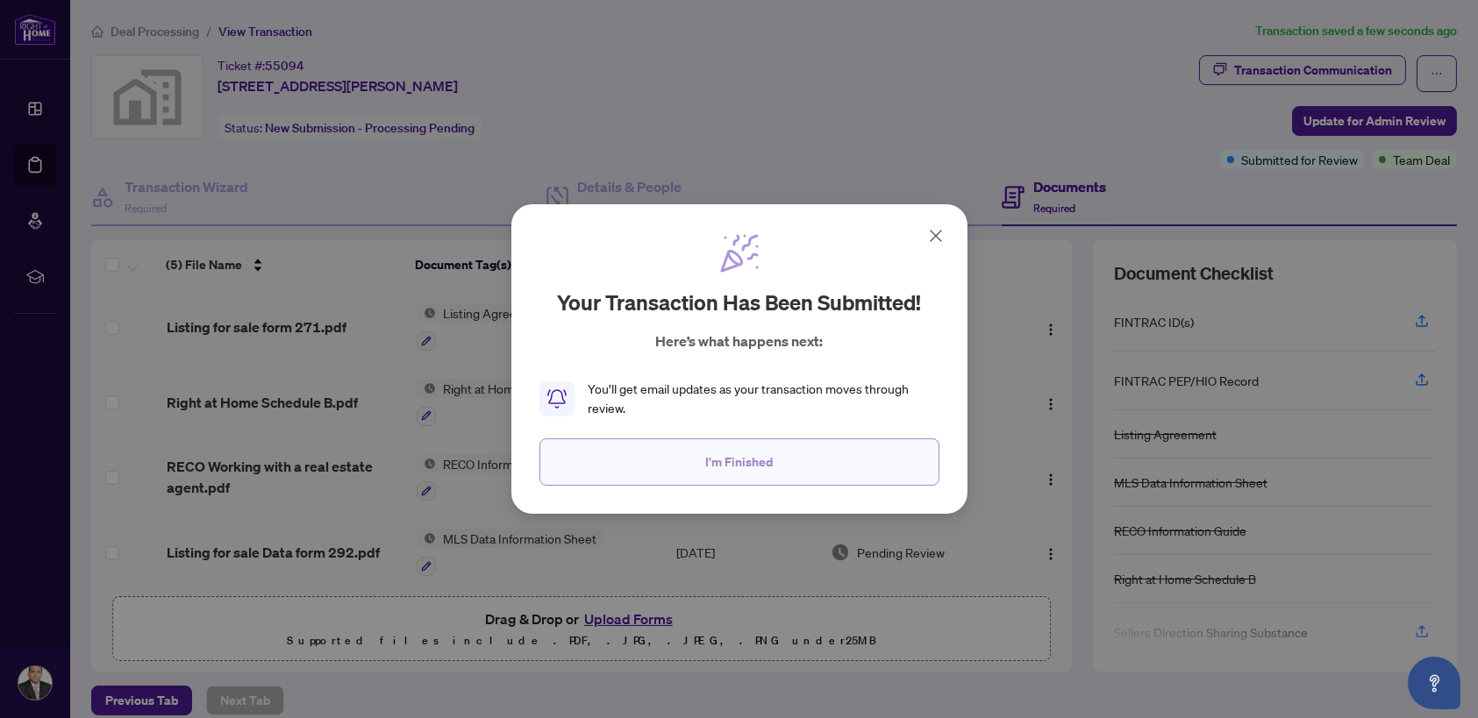
click at [746, 462] on span "I'm Finished" at bounding box center [739, 462] width 68 height 28
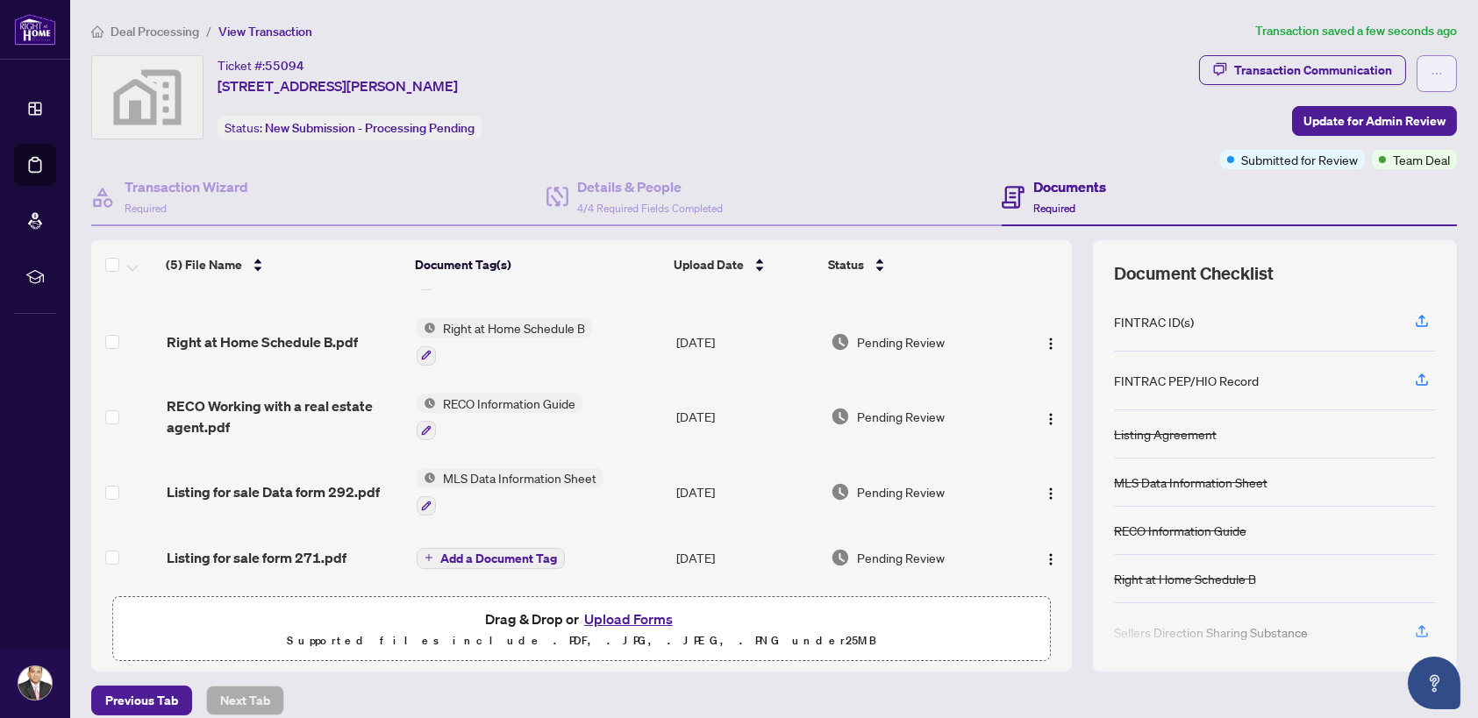
click at [1431, 74] on icon "ellipsis" at bounding box center [1437, 74] width 12 height 12
click at [1002, 126] on div "Ticket #: 55094 [STREET_ADDRESS][PERSON_NAME] Status: New Submission - Processi…" at bounding box center [641, 97] width 1101 height 84
click at [961, 98] on div "Ticket #: 55094 [STREET_ADDRESS][PERSON_NAME] Status: New Submission - Processi…" at bounding box center [641, 97] width 1101 height 84
